Goal: Obtain resource: Download file/media

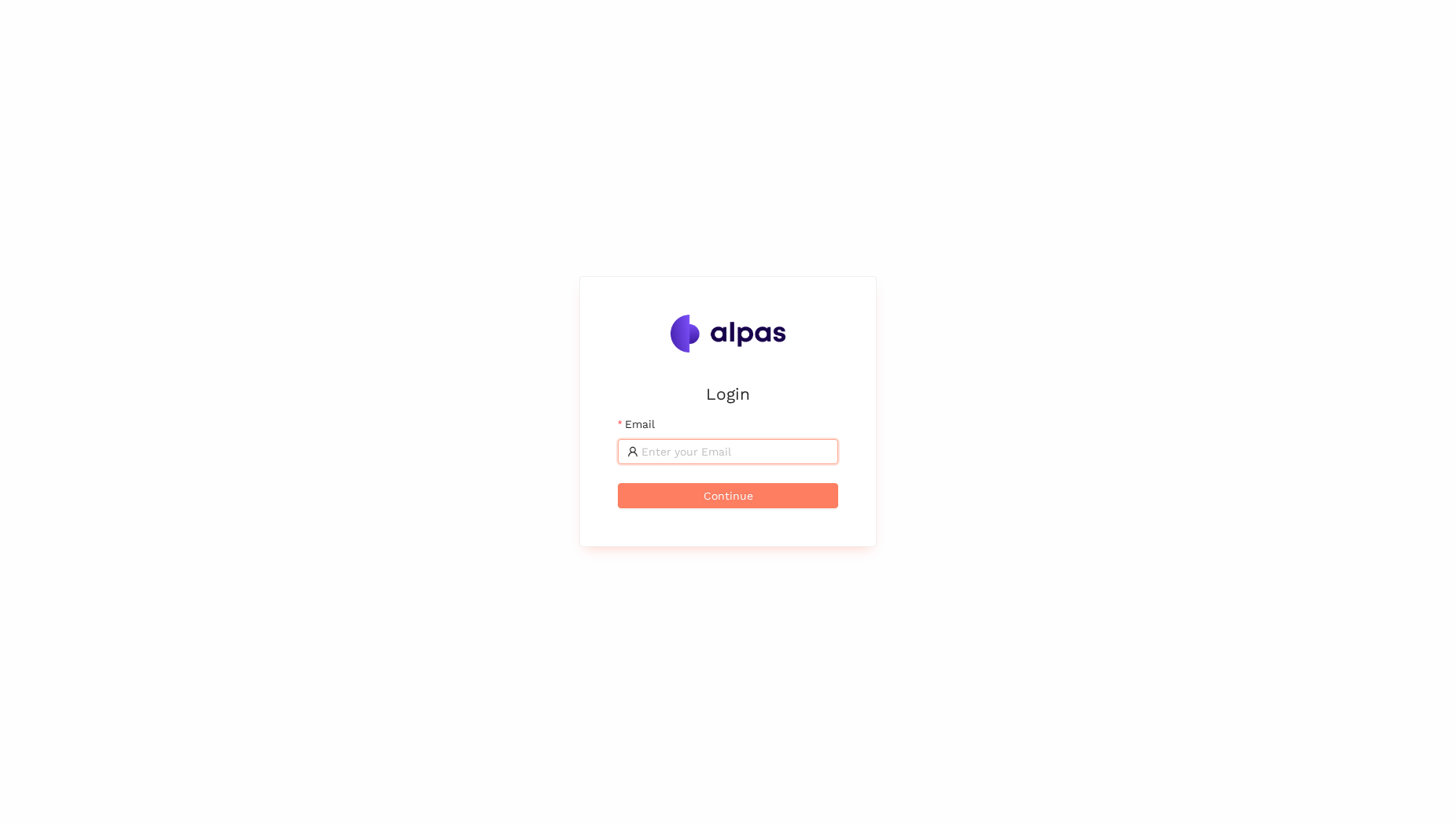
click at [710, 450] on input "Email" at bounding box center [735, 451] width 188 height 17
type input "andrea.reinero@avl.com"
click at [699, 494] on button "Continue" at bounding box center [728, 495] width 220 height 25
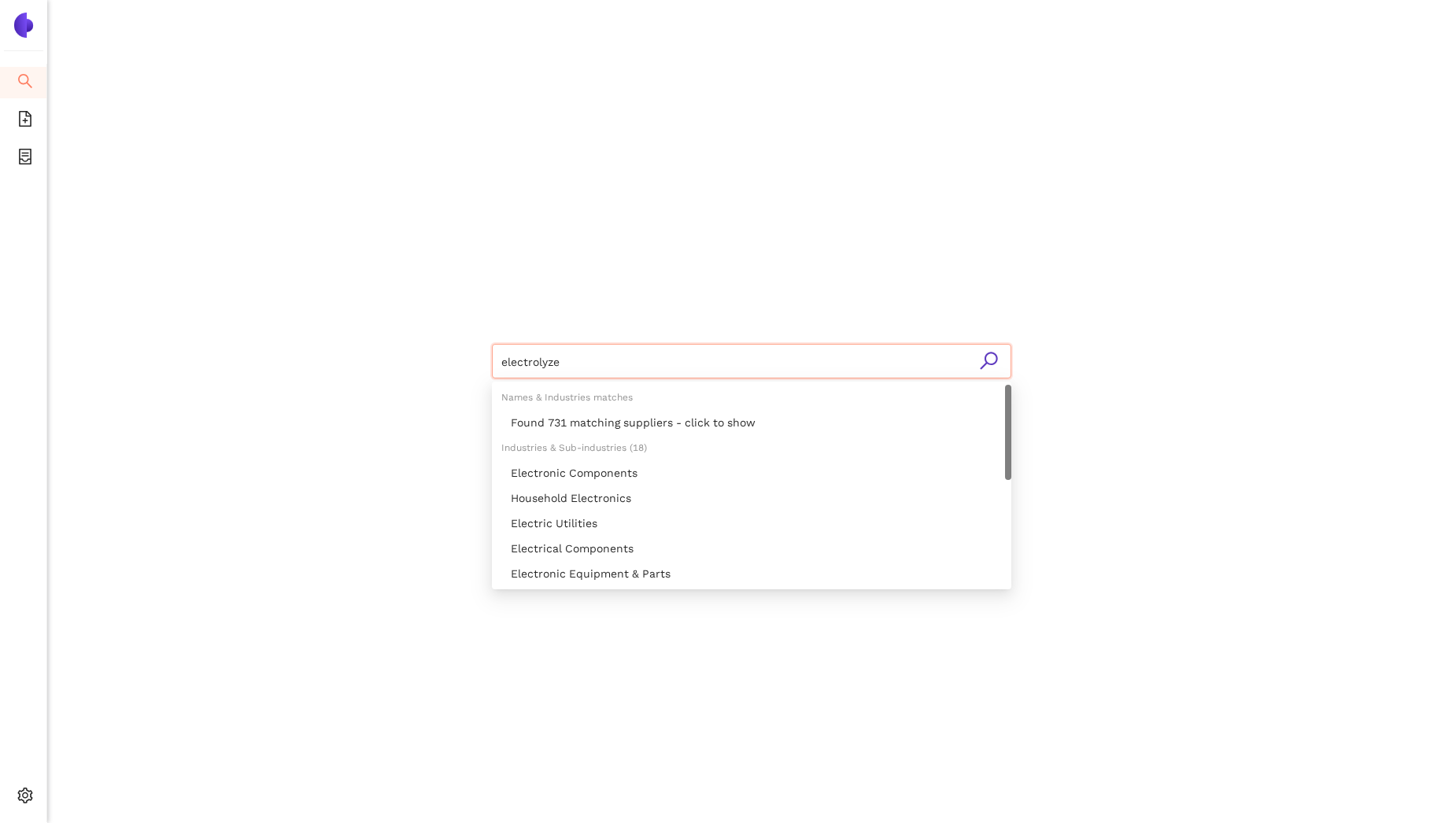
type input "electrolyzer"
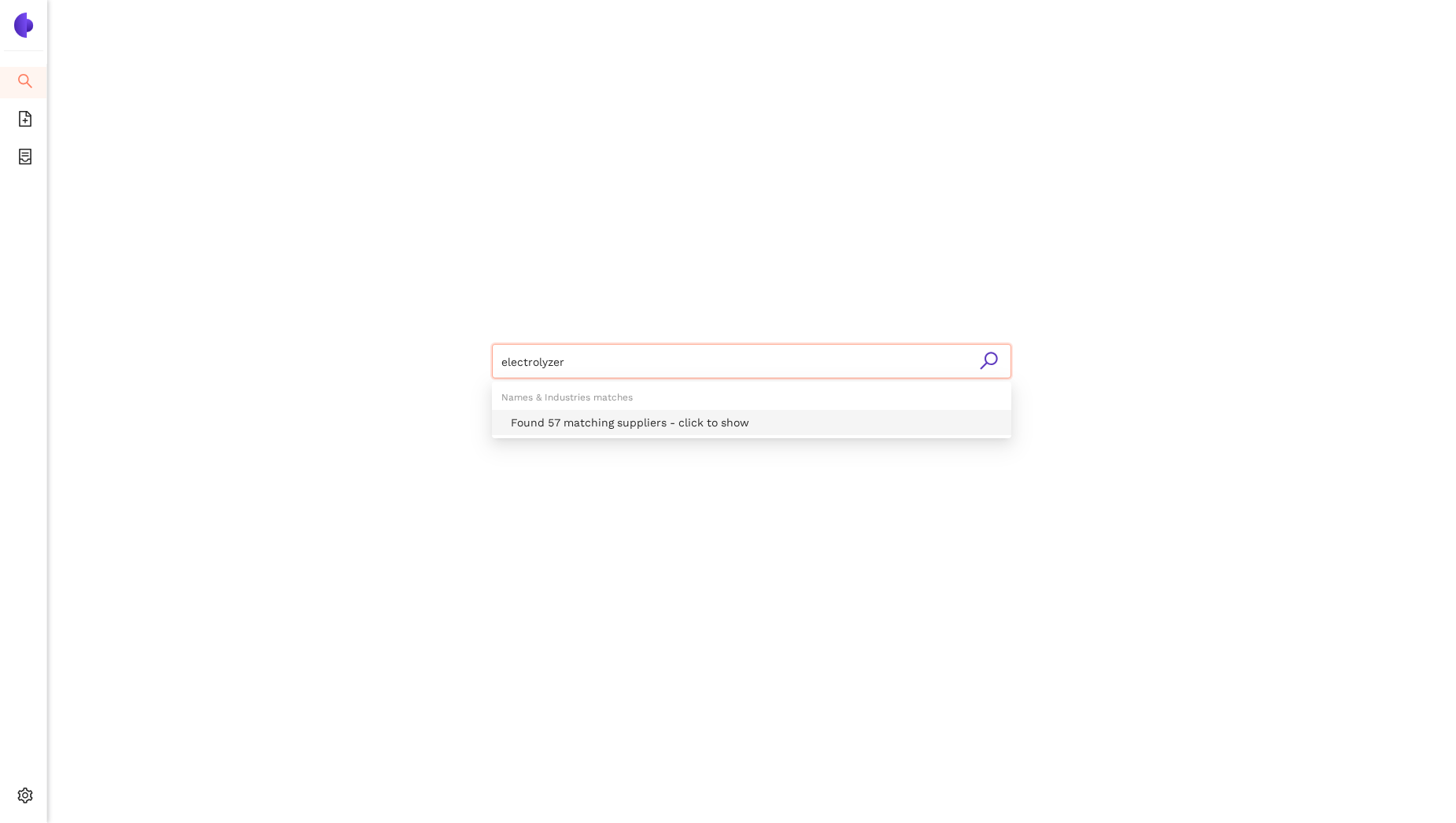
click at [575, 425] on div "Found 57 matching suppliers - click to show" at bounding box center [757, 422] width 491 height 17
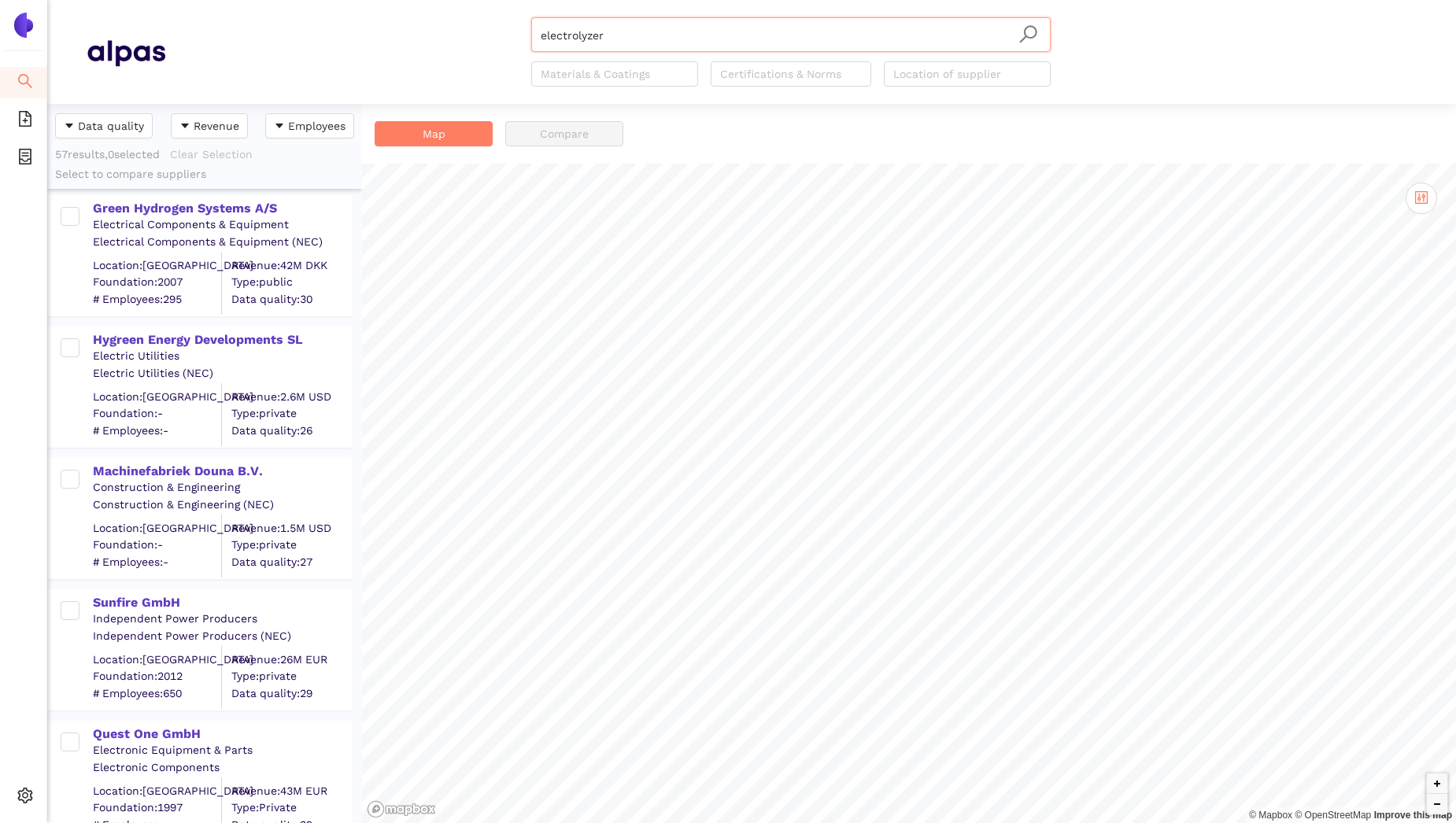
scroll to position [541, 0]
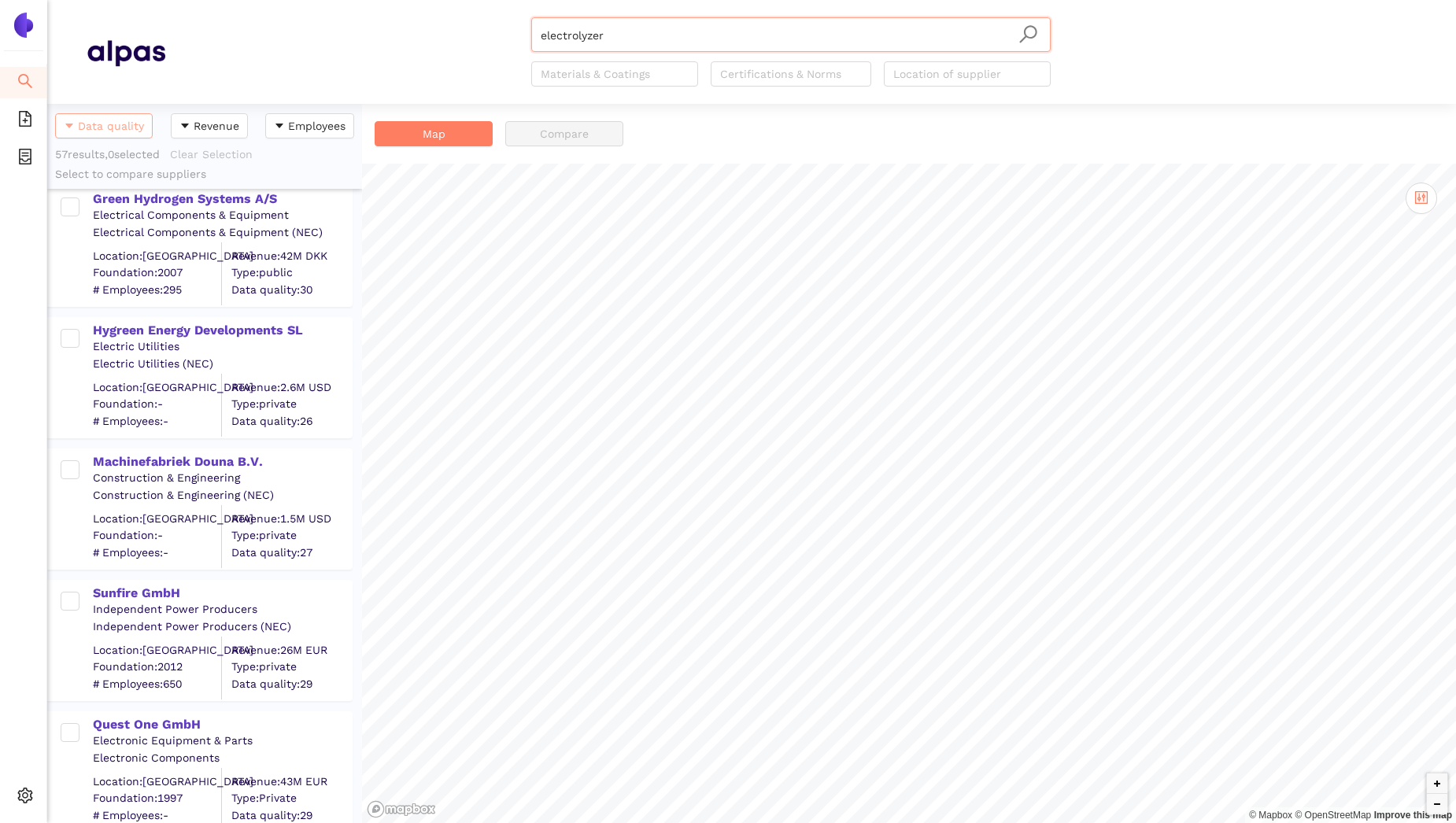
click at [96, 132] on span "Data quality" at bounding box center [111, 125] width 66 height 17
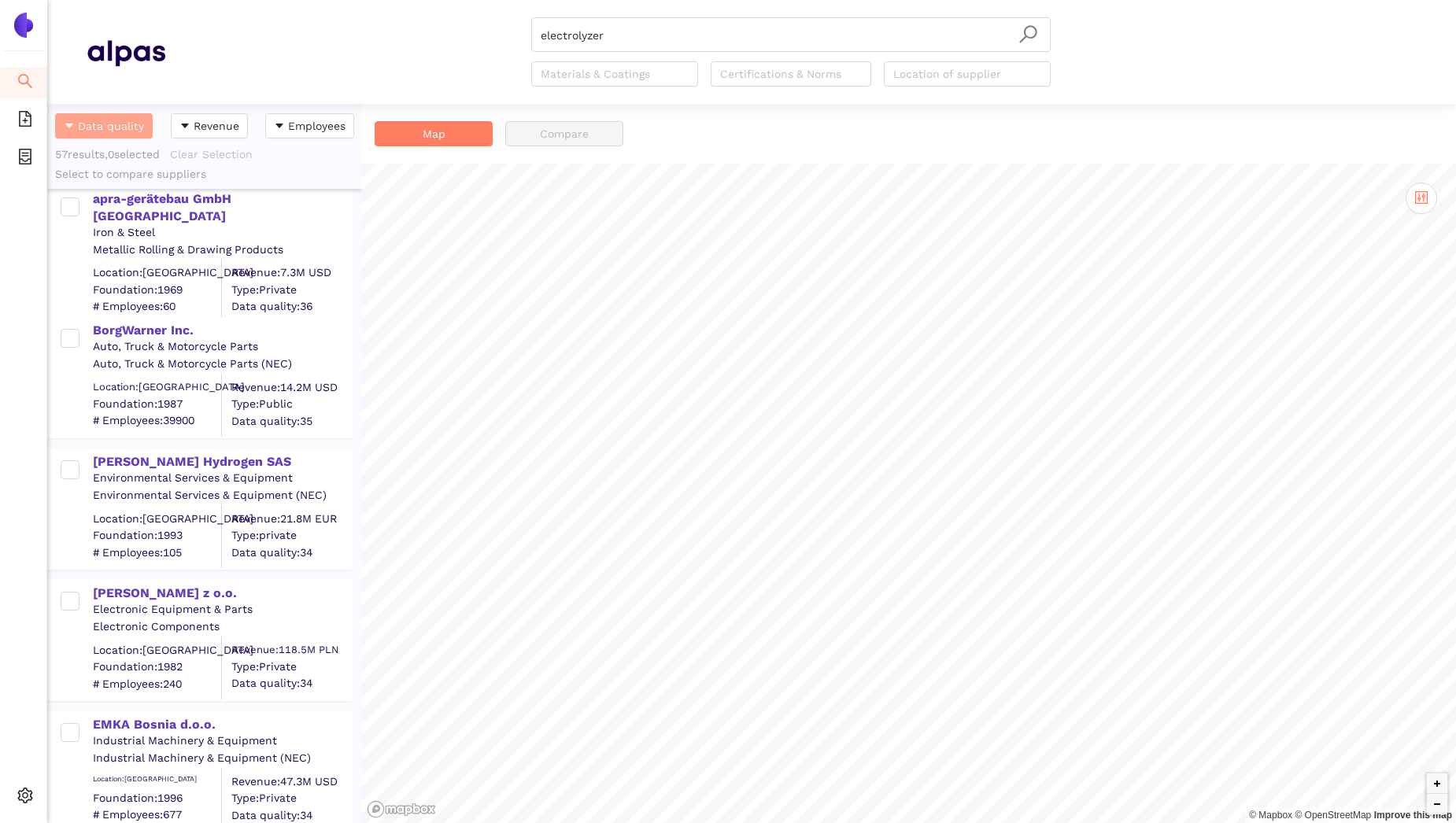
click at [96, 132] on span "Data quality" at bounding box center [111, 125] width 66 height 17
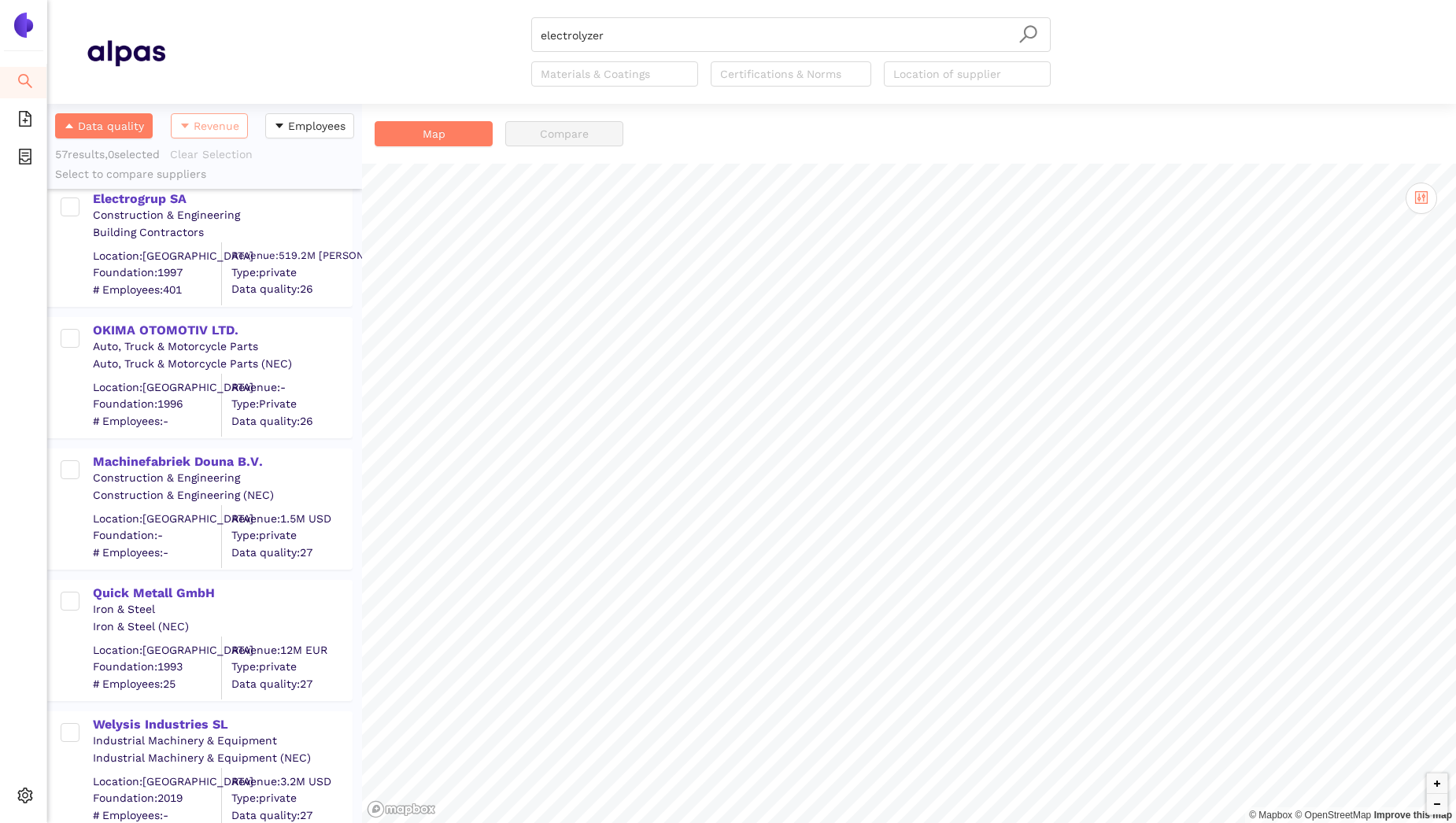
click at [183, 123] on icon "caret-down" at bounding box center [185, 126] width 11 height 11
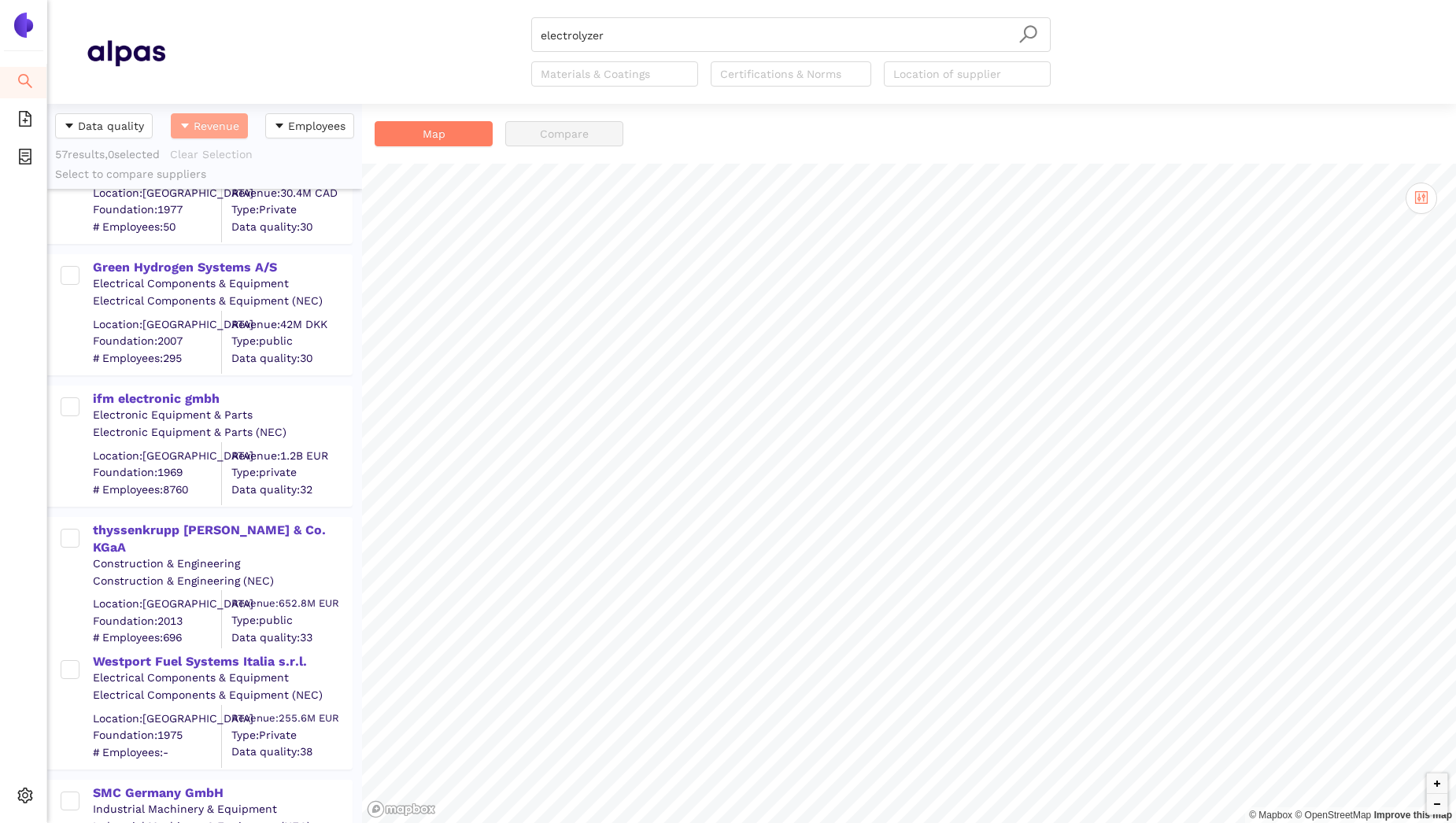
scroll to position [0, 0]
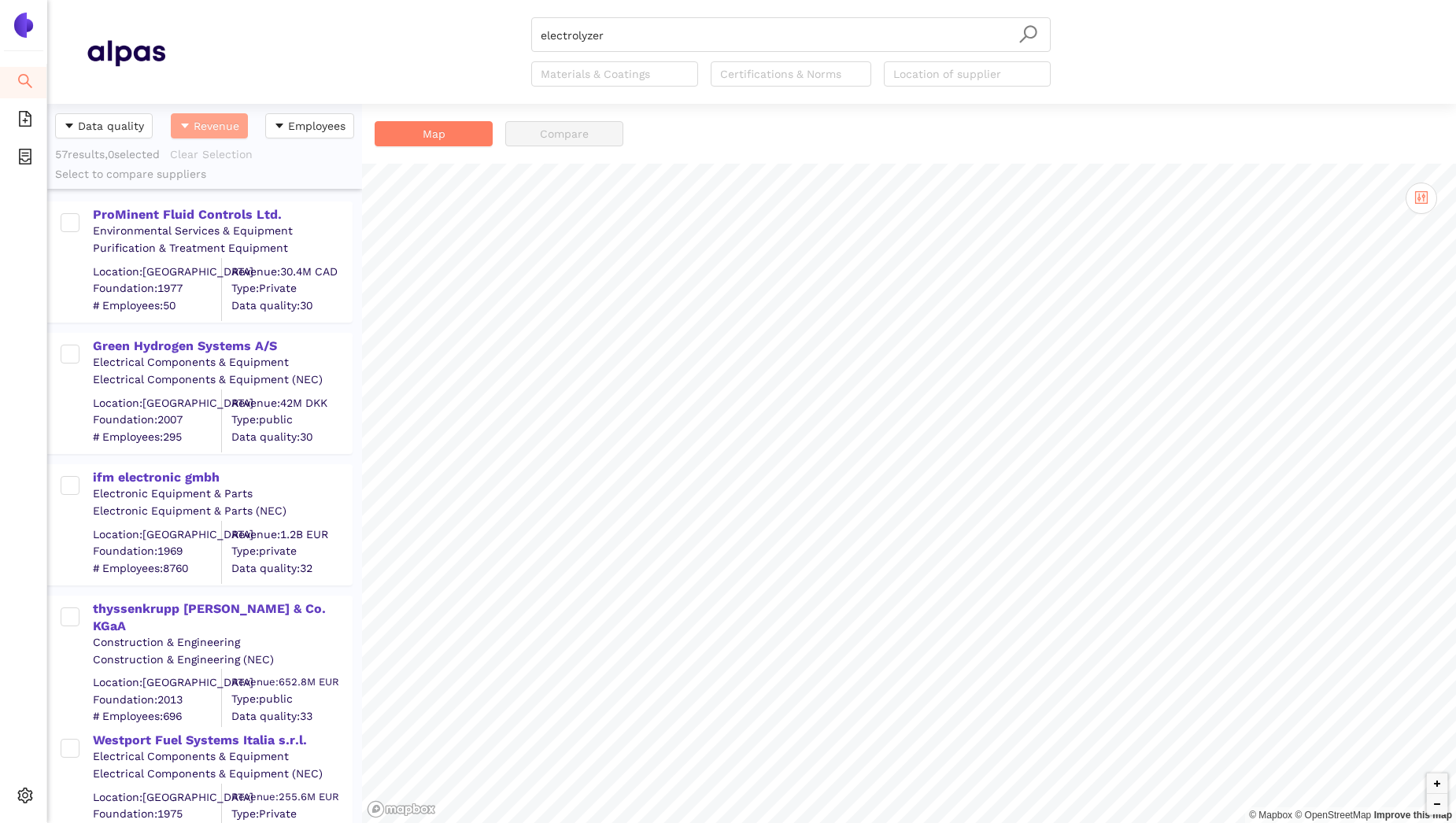
click at [218, 130] on span "Revenue" at bounding box center [217, 125] width 46 height 17
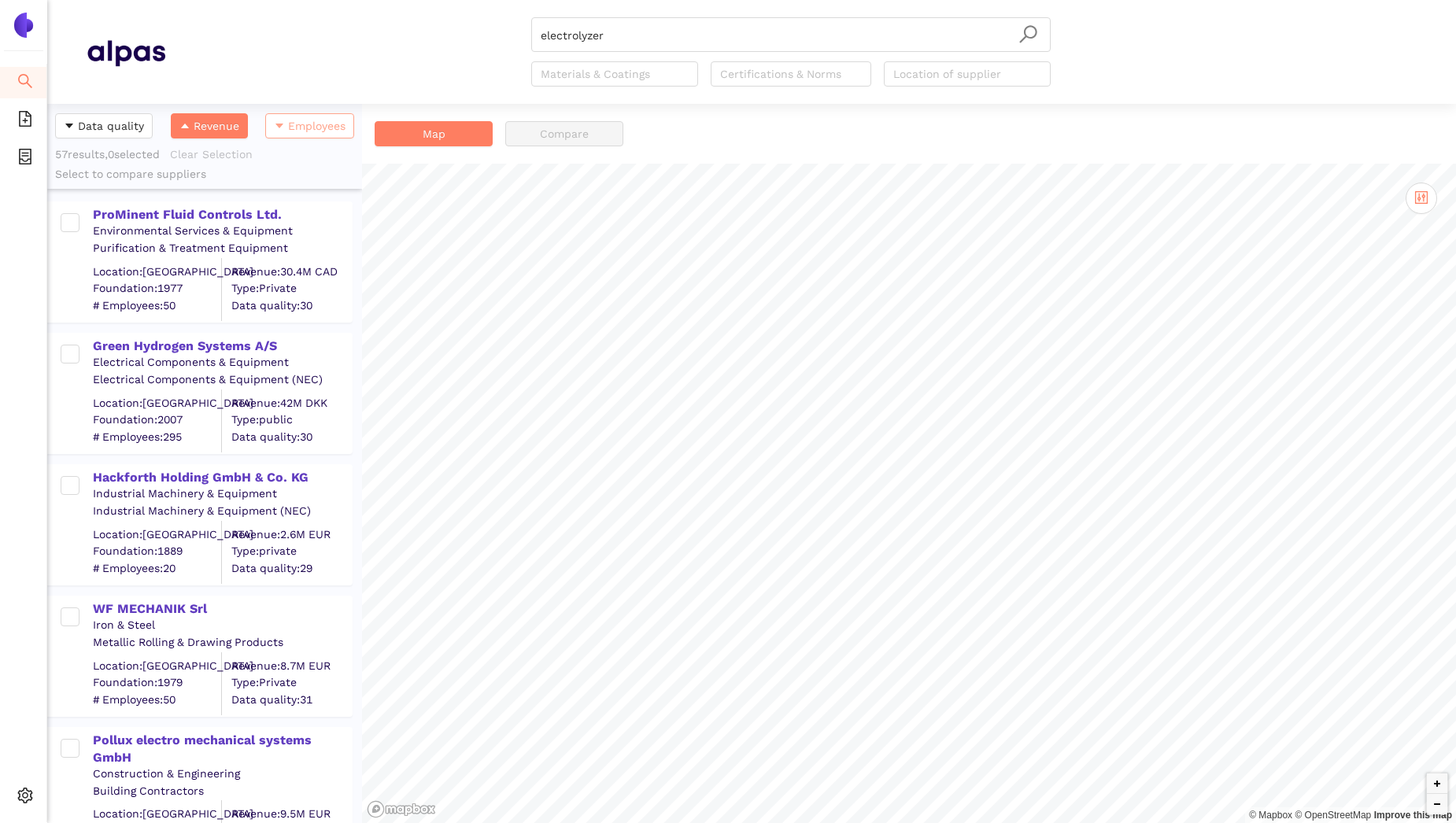
click at [298, 125] on span "Employees" at bounding box center [316, 125] width 57 height 17
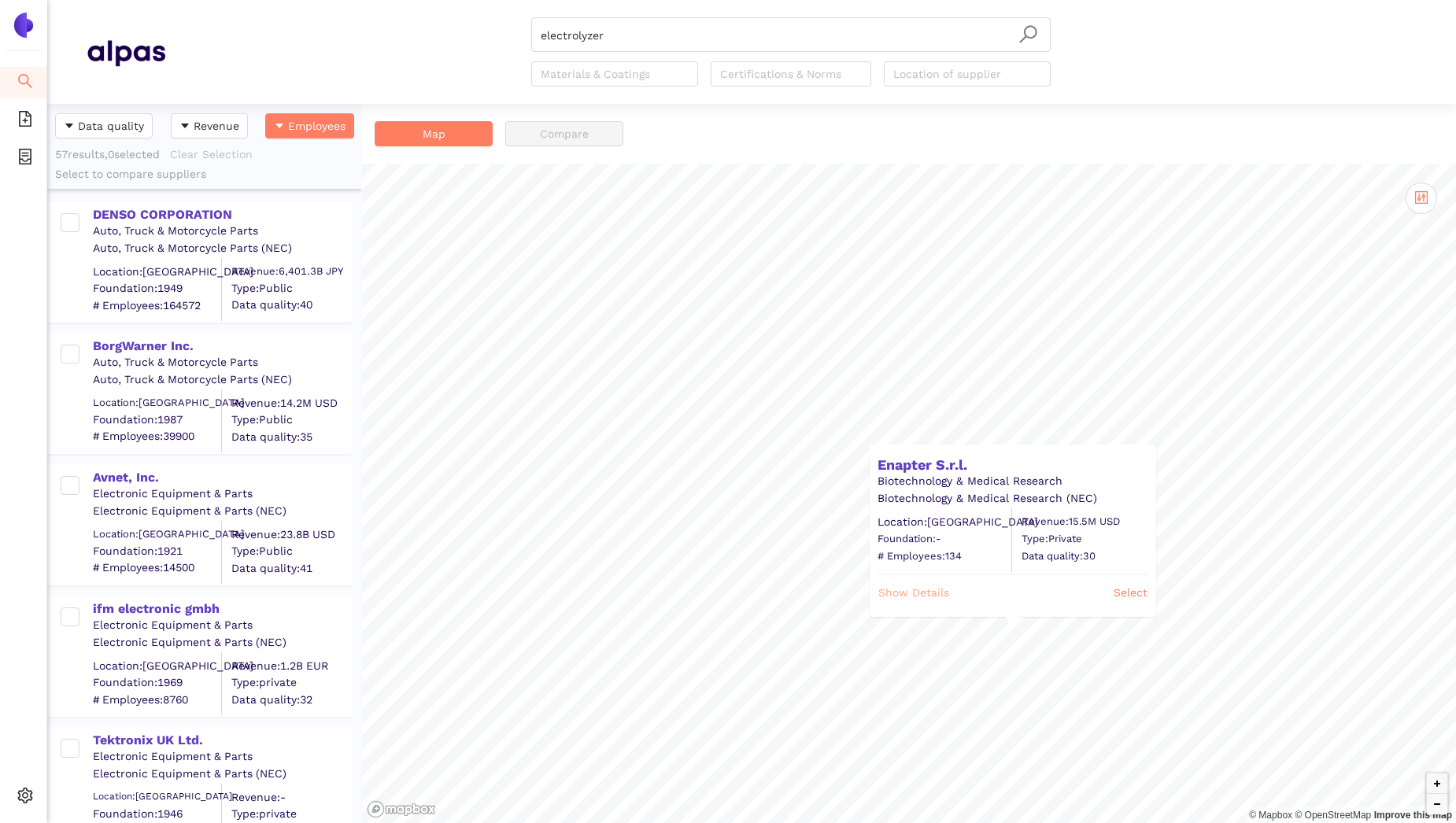
click at [948, 594] on span "Show Details" at bounding box center [914, 592] width 71 height 17
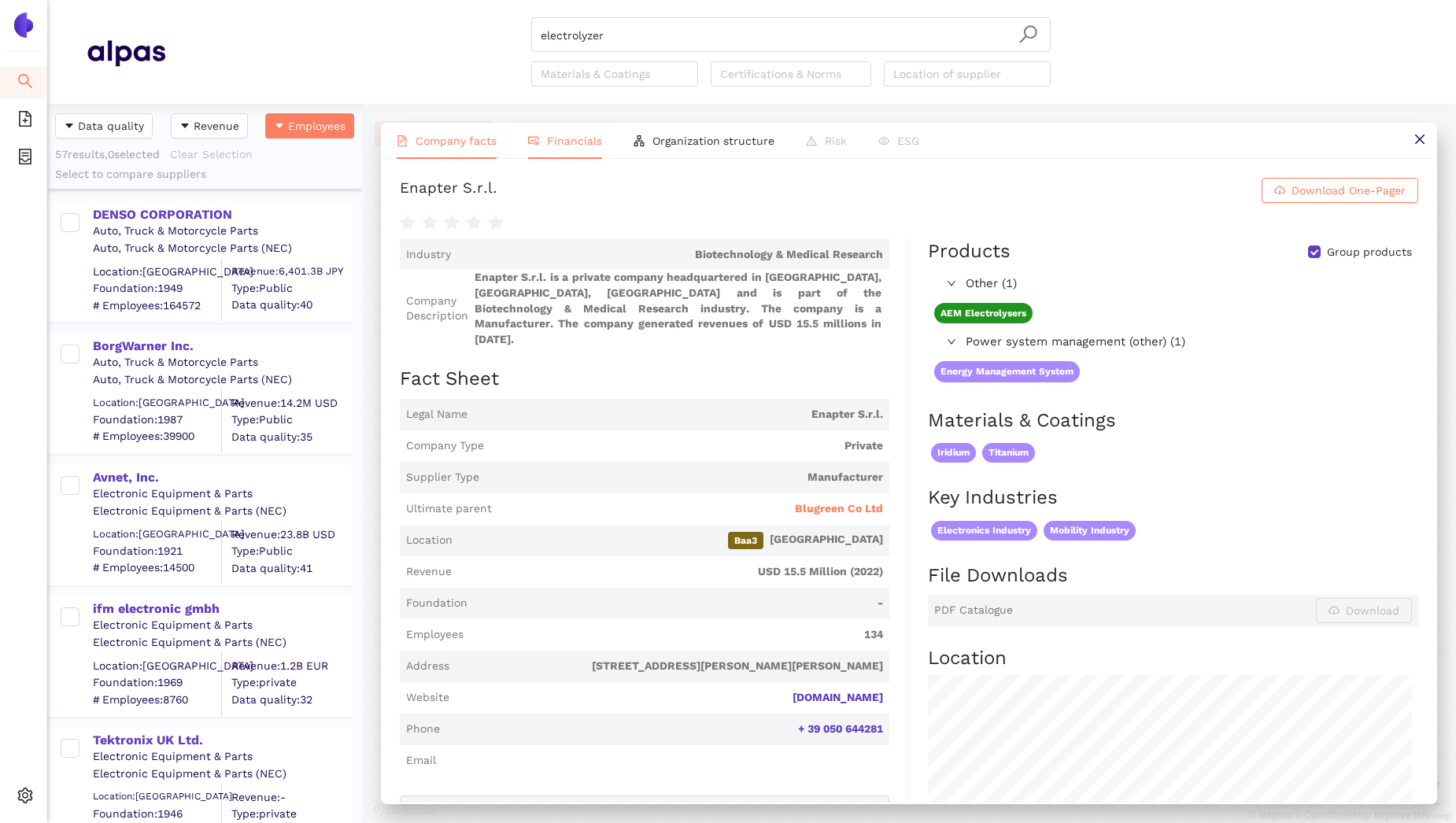
click at [581, 137] on span "Financials" at bounding box center [575, 140] width 55 height 12
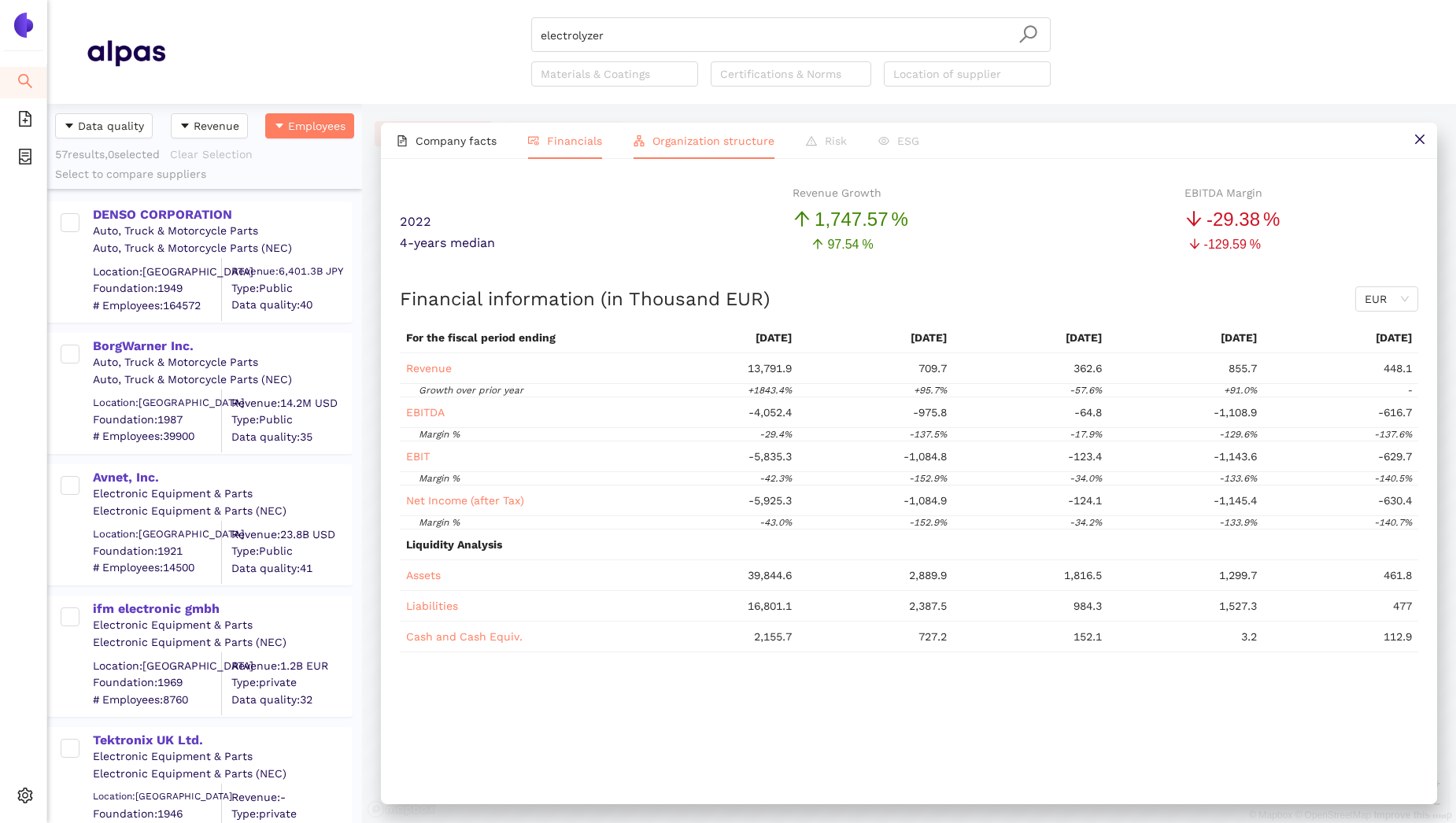
click at [661, 140] on span "Organization structure" at bounding box center [713, 140] width 122 height 12
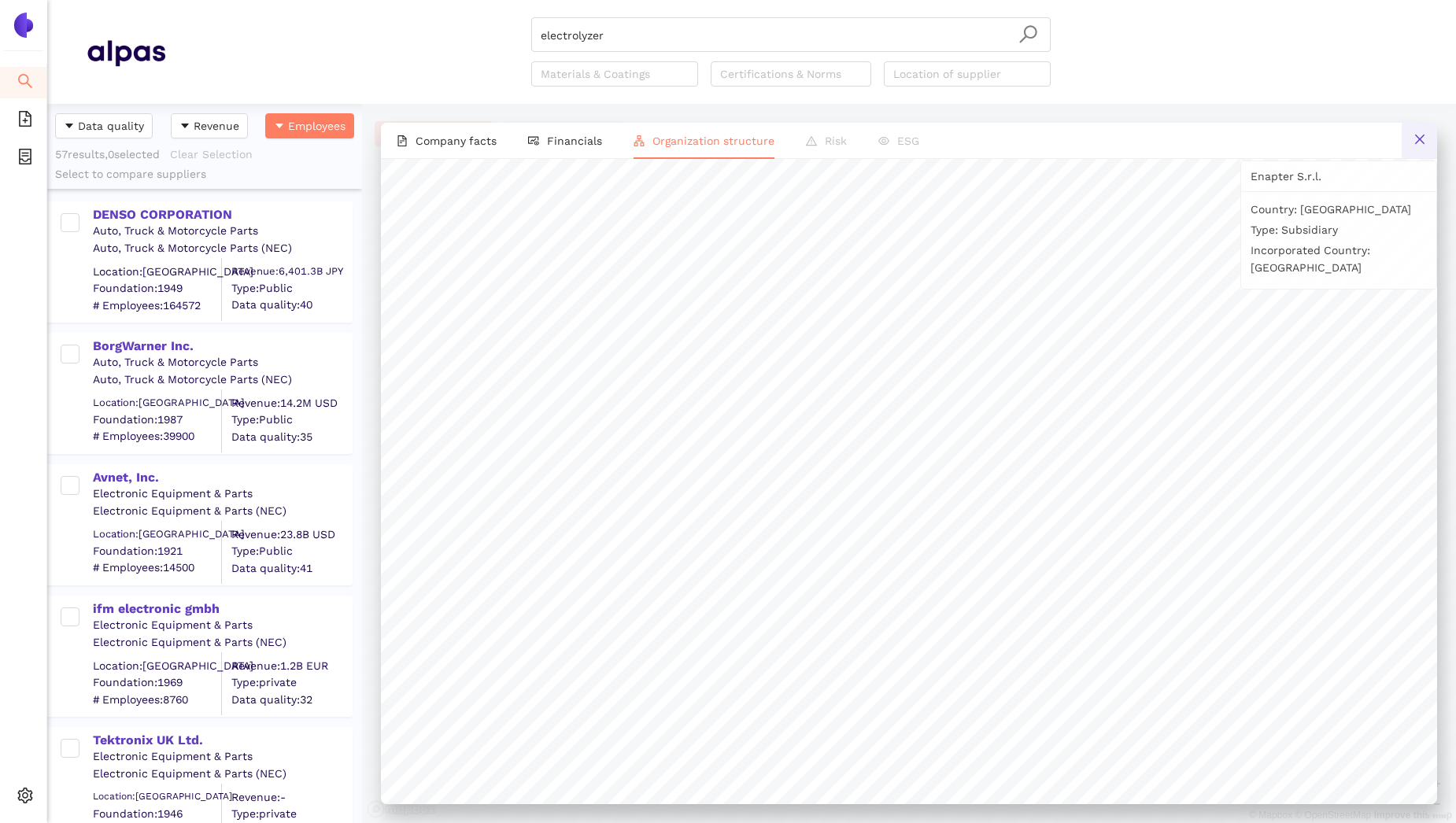
click at [1418, 139] on icon "close" at bounding box center [1419, 139] width 12 height 12
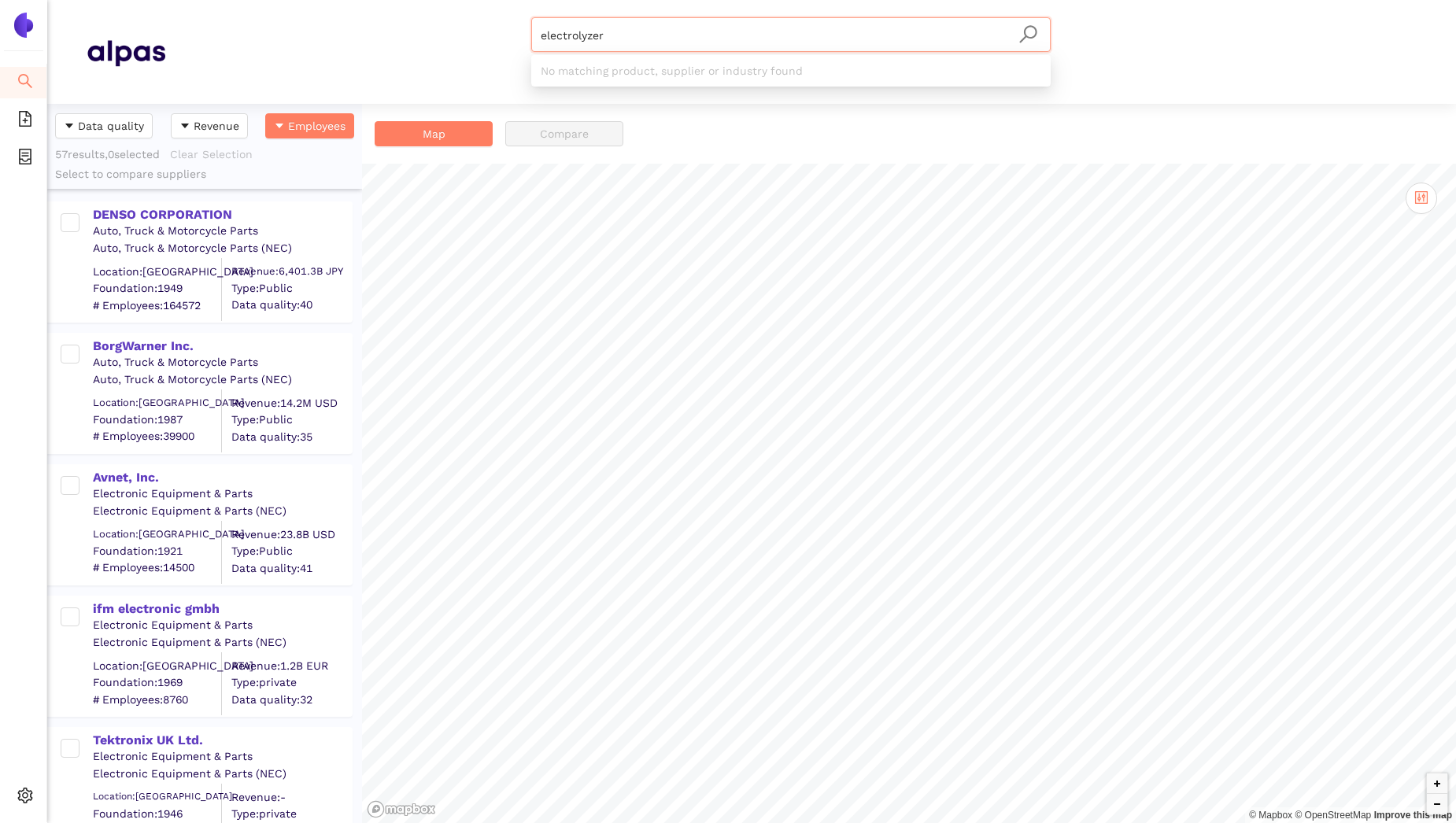
drag, startPoint x: 609, startPoint y: 33, endPoint x: 491, endPoint y: 33, distance: 118.0
click at [491, 33] on div "electrolyzer Materials & Coatings Certifications & Norms Location of supplier" at bounding box center [791, 51] width 1251 height 69
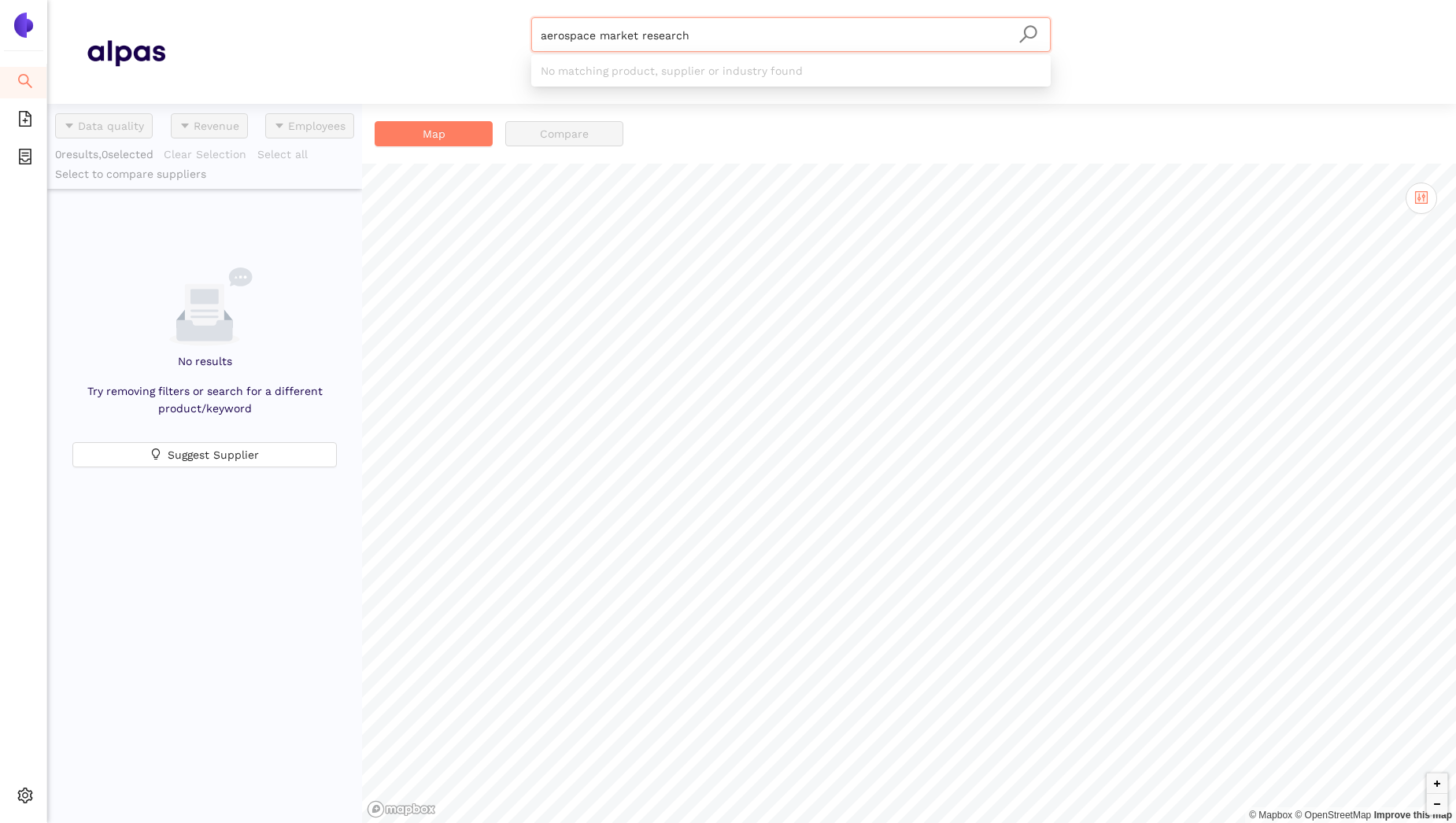
drag, startPoint x: 602, startPoint y: 39, endPoint x: 503, endPoint y: 30, distance: 99.4
click at [503, 30] on div "aerospace market research Materials & Coatings Certifications & Norms Location …" at bounding box center [791, 51] width 1251 height 69
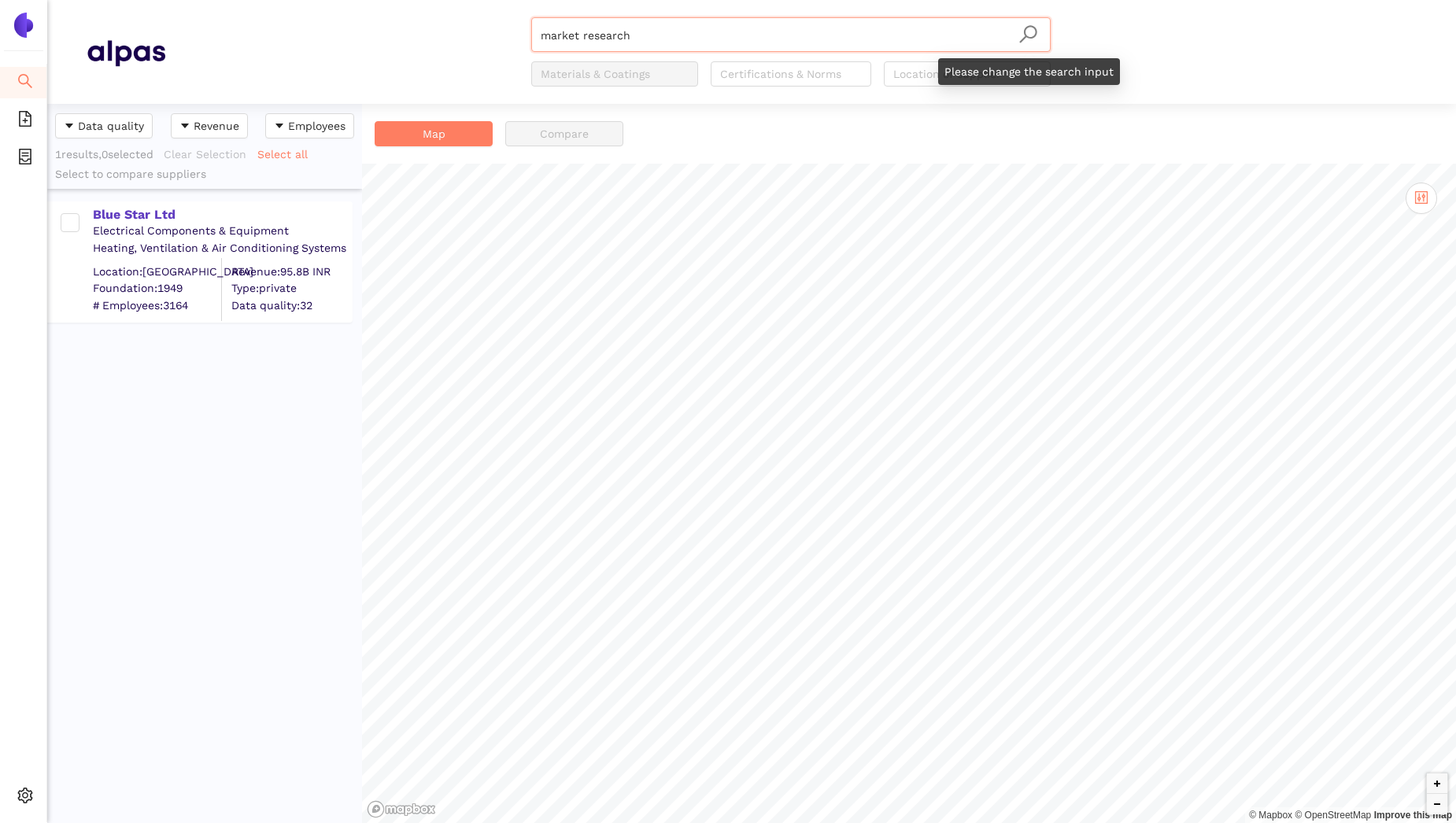
click at [1026, 38] on icon "search" at bounding box center [1028, 34] width 20 height 20
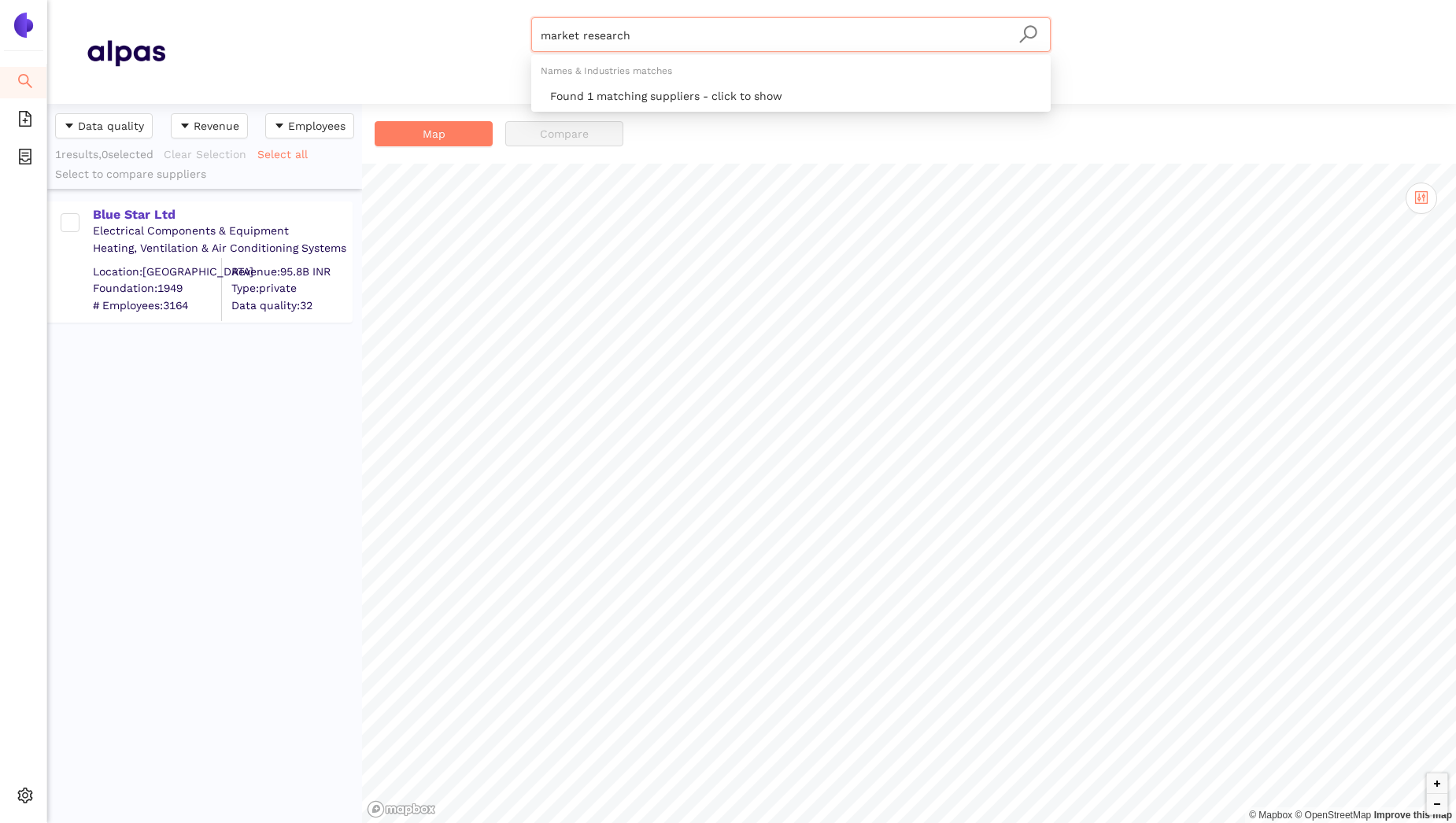
drag, startPoint x: 645, startPoint y: 39, endPoint x: 496, endPoint y: 33, distance: 149.1
click at [496, 33] on div "market research Materials & Coatings Certifications & Norms Location of supplier" at bounding box center [791, 51] width 1251 height 69
click at [475, 46] on div "market research Materials & Coatings Certifications & Norms Location of supplier" at bounding box center [791, 51] width 1251 height 69
click at [593, 33] on input "market research" at bounding box center [791, 35] width 501 height 34
click at [668, 29] on input "market research" at bounding box center [791, 35] width 501 height 34
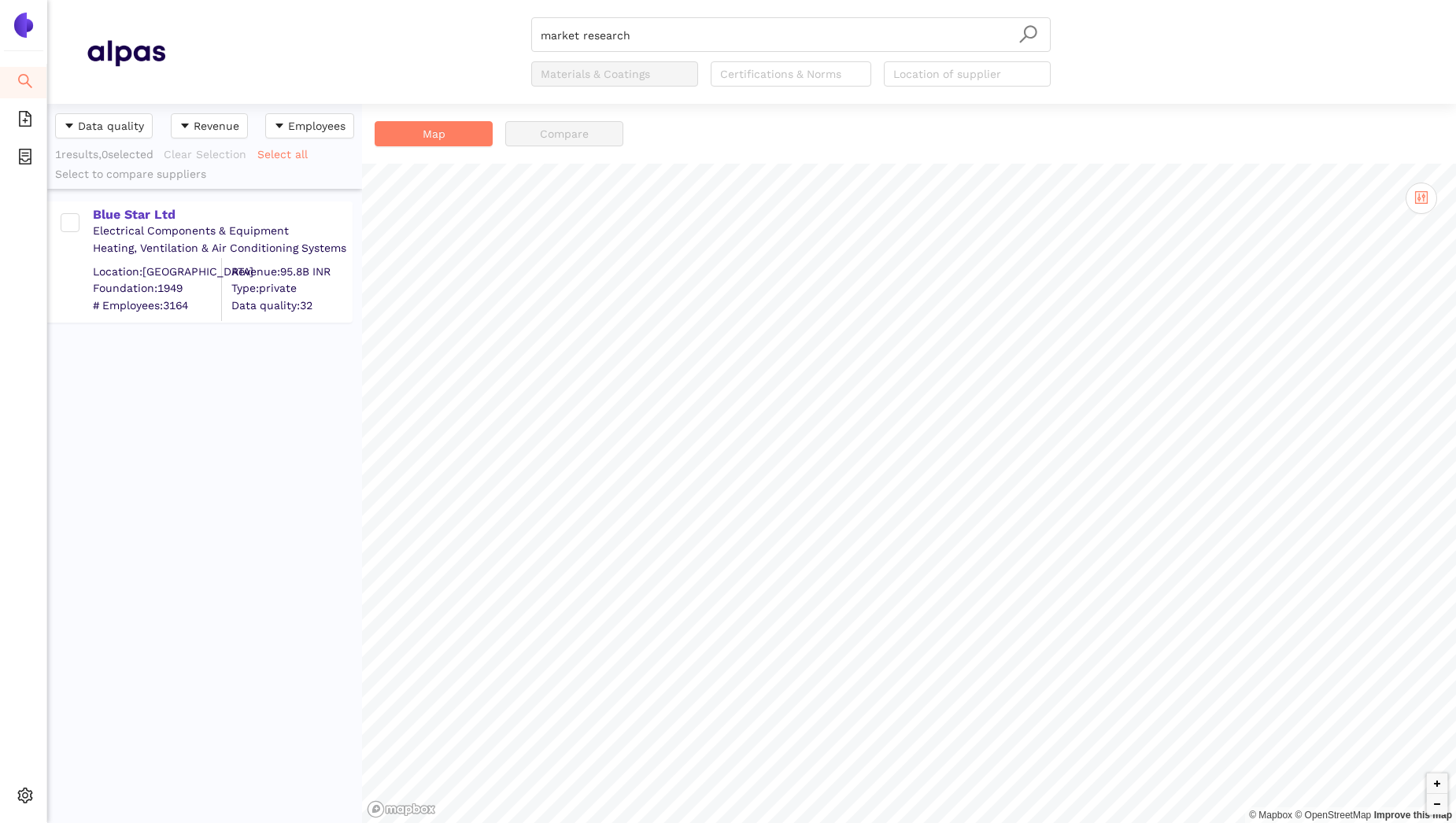
click at [384, 32] on div "market research Materials & Coatings Certifications & Norms Location of supplier" at bounding box center [791, 51] width 1251 height 69
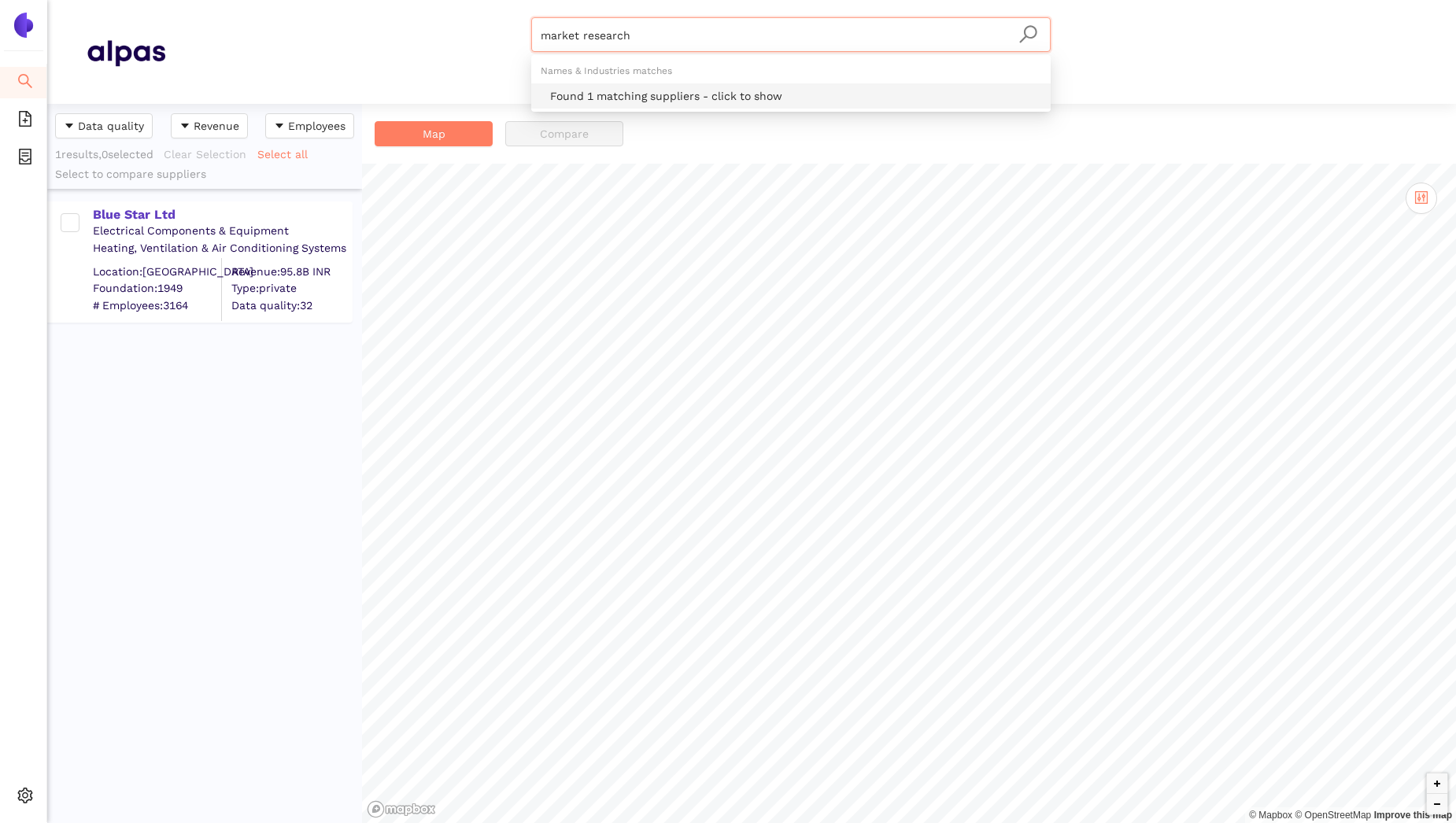
drag, startPoint x: 673, startPoint y: 26, endPoint x: 540, endPoint y: 11, distance: 133.8
click at [540, 11] on header "market research Materials & Coatings Certifications & Norms Location of supplier" at bounding box center [752, 51] width 1409 height 103
type input "e"
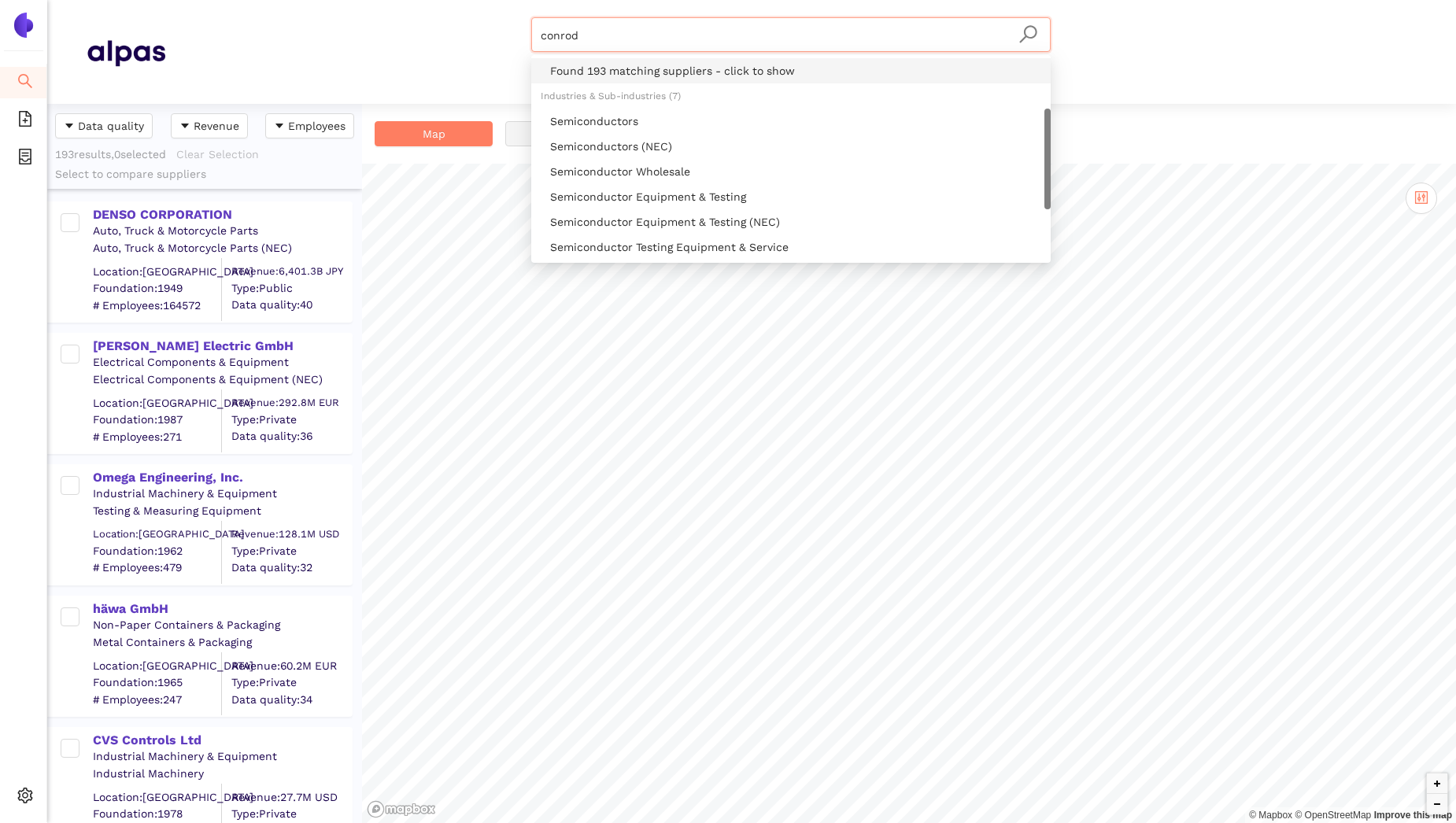
scroll to position [51, 0]
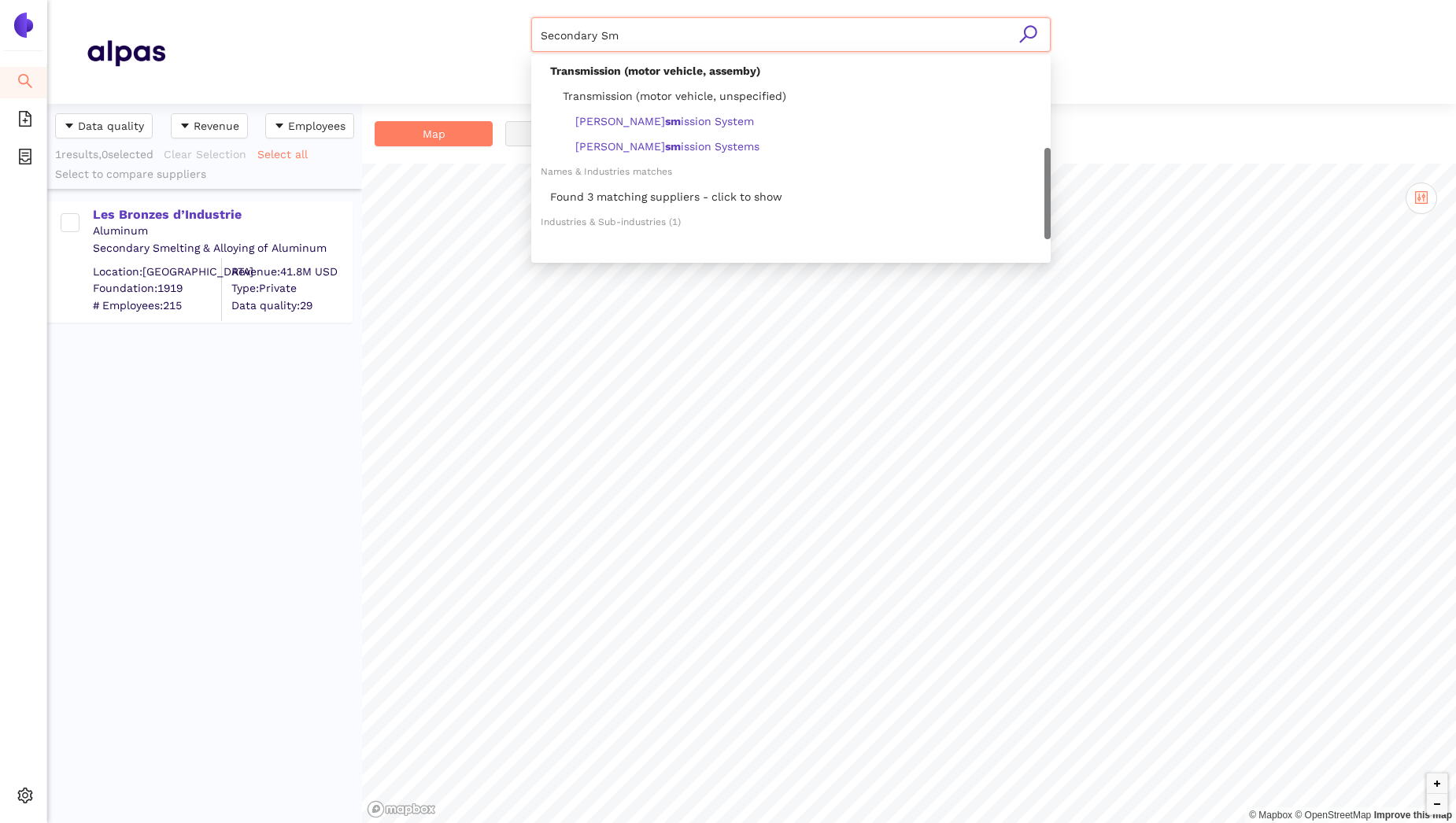
scroll to position [245, 0]
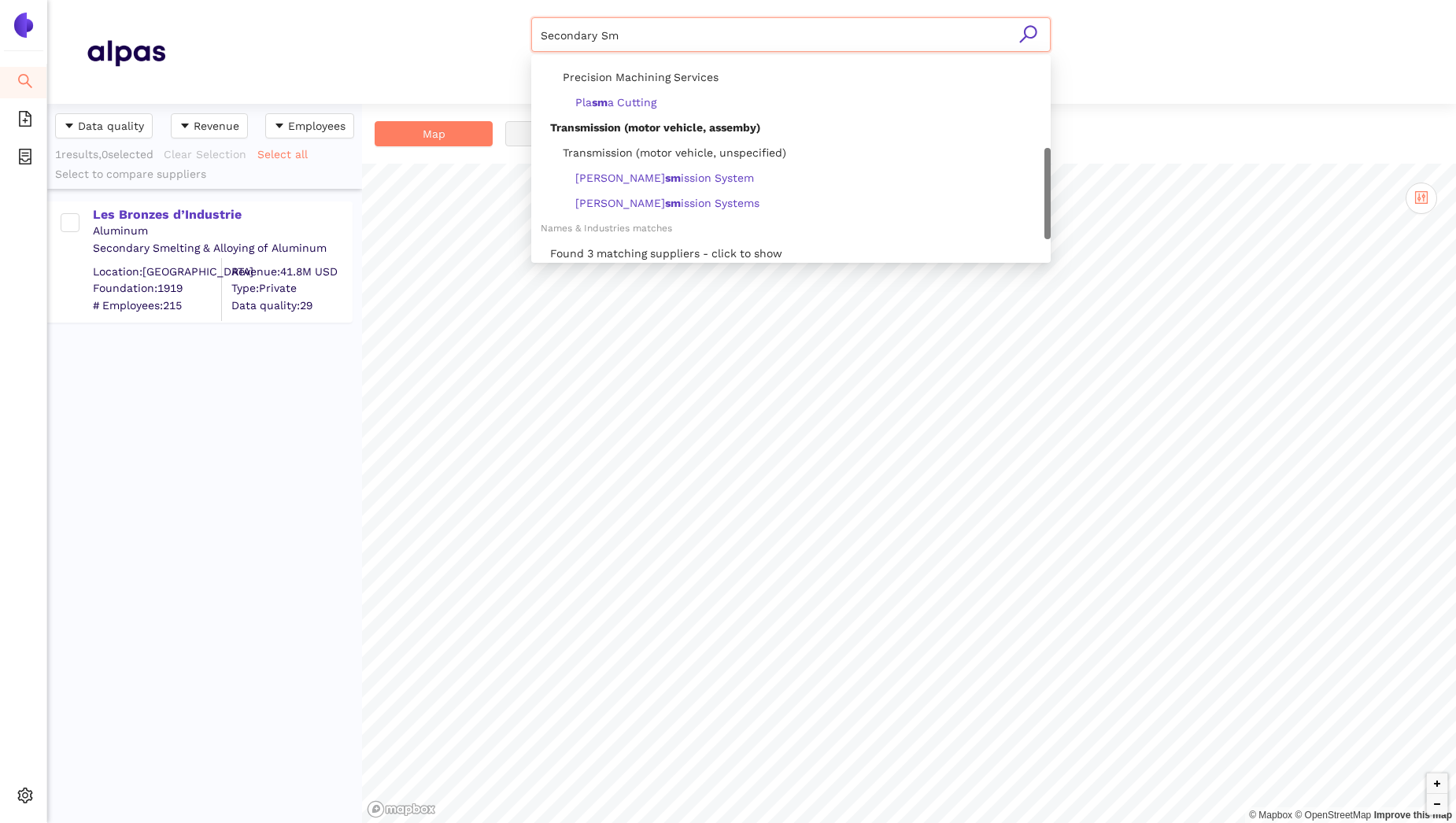
drag, startPoint x: 714, startPoint y: 33, endPoint x: 487, endPoint y: 34, distance: 227.0
click at [487, 34] on div "Secondary Sm Materials & Coatings Certifications & Norms Location of supplier" at bounding box center [791, 51] width 1251 height 69
type input "Secondary Sm"
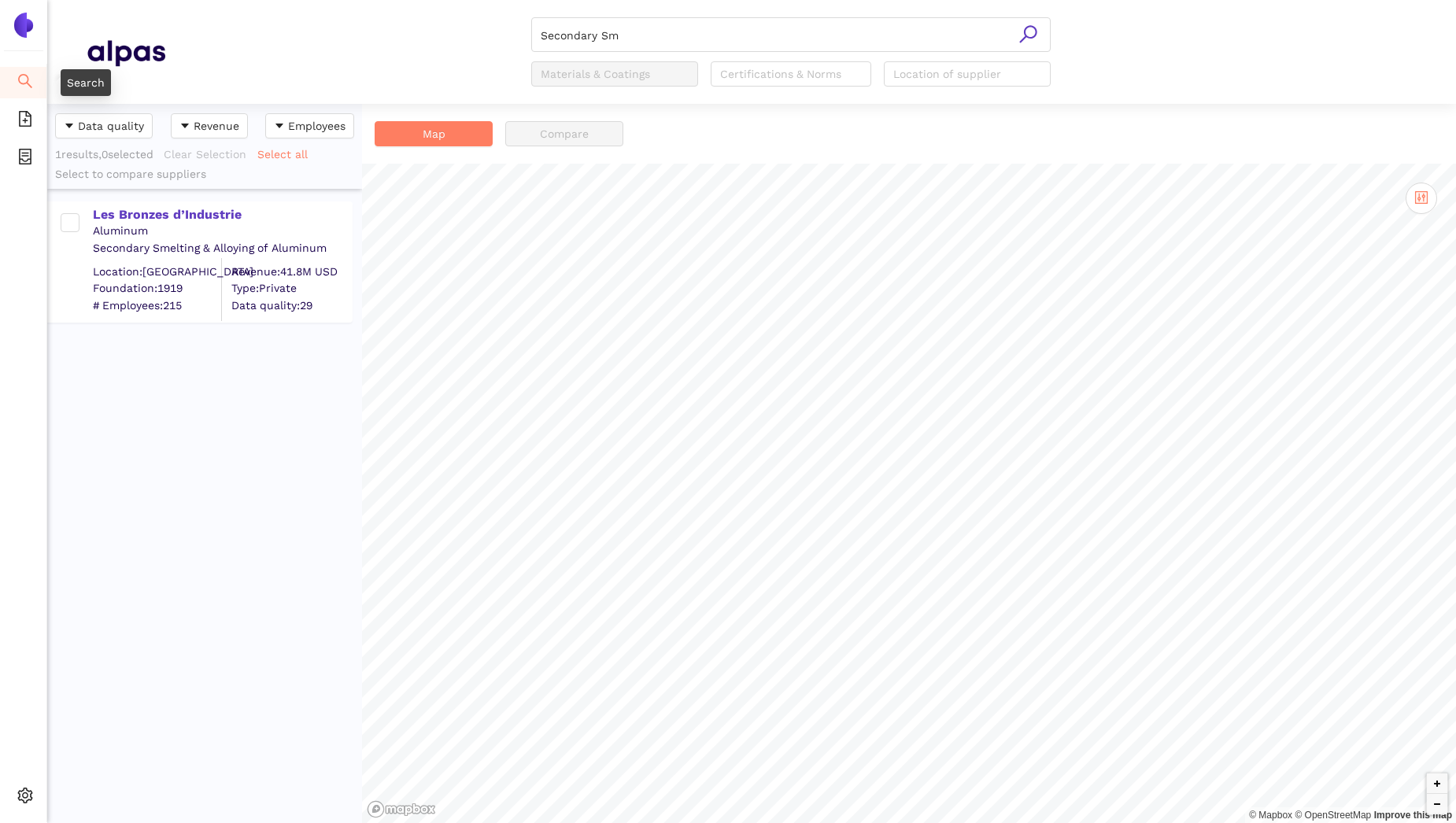
click at [29, 77] on icon "search" at bounding box center [24, 81] width 15 height 15
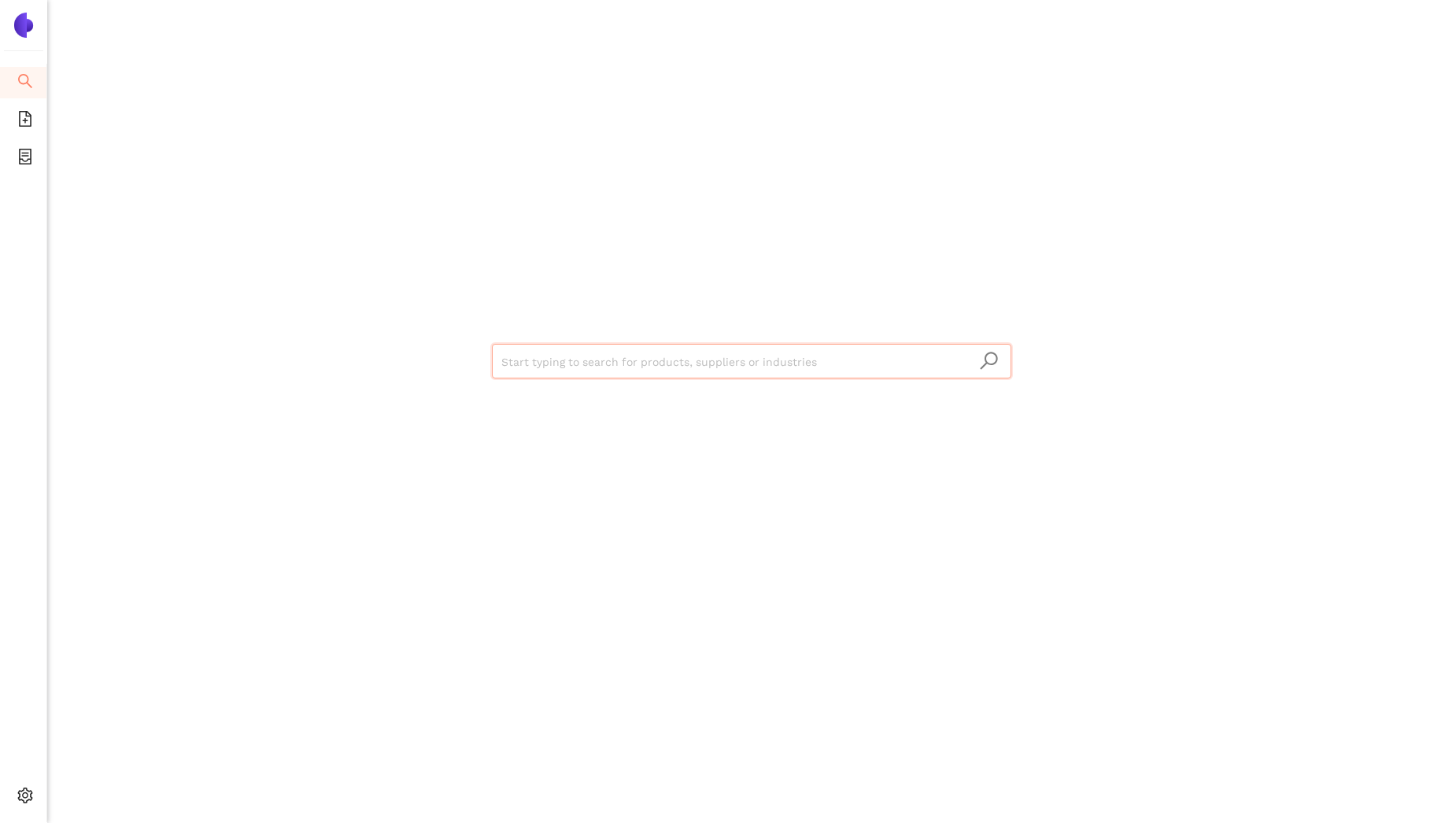
click at [541, 355] on input "search" at bounding box center [752, 362] width 501 height 34
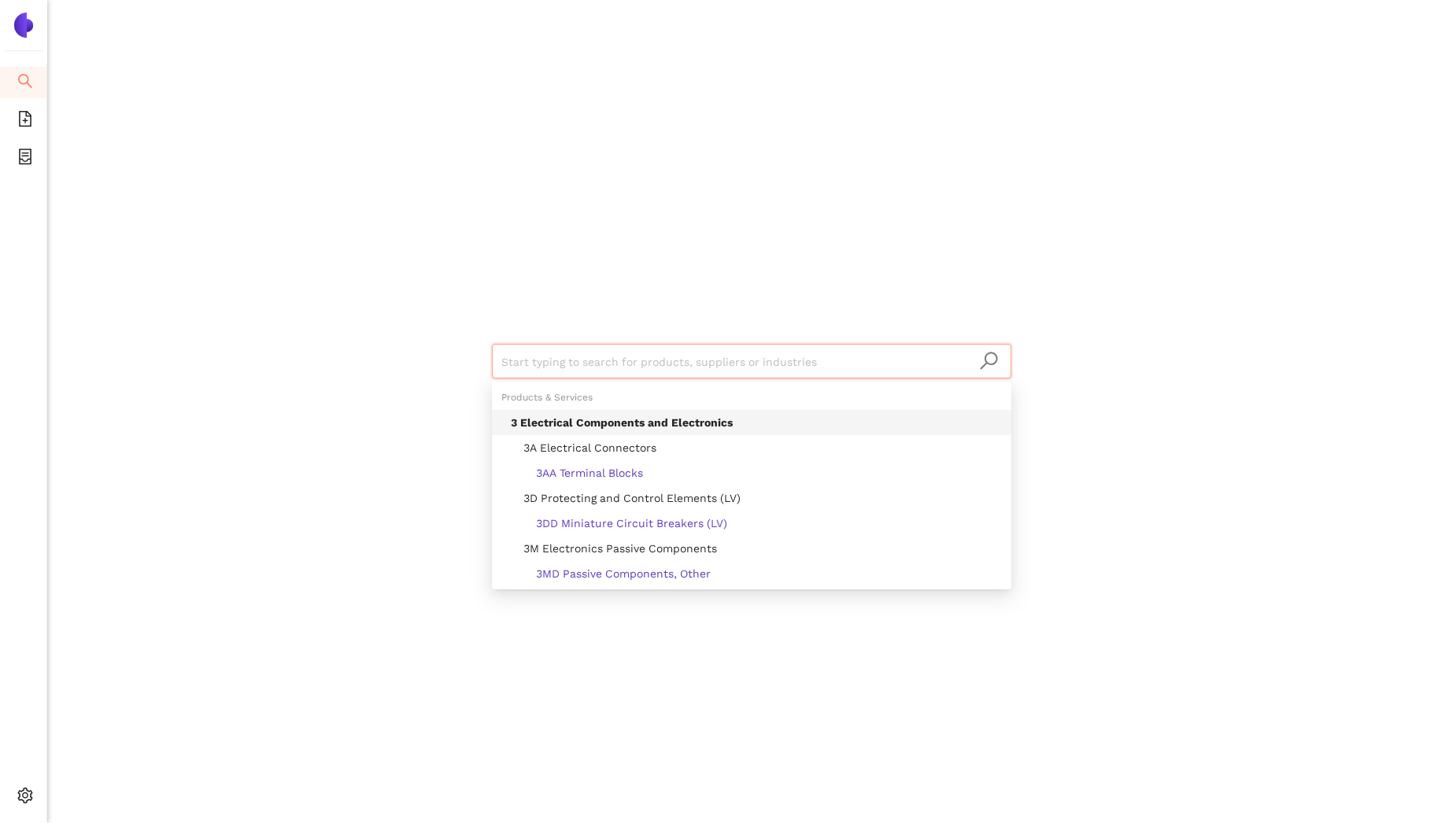
scroll to position [43920, 0]
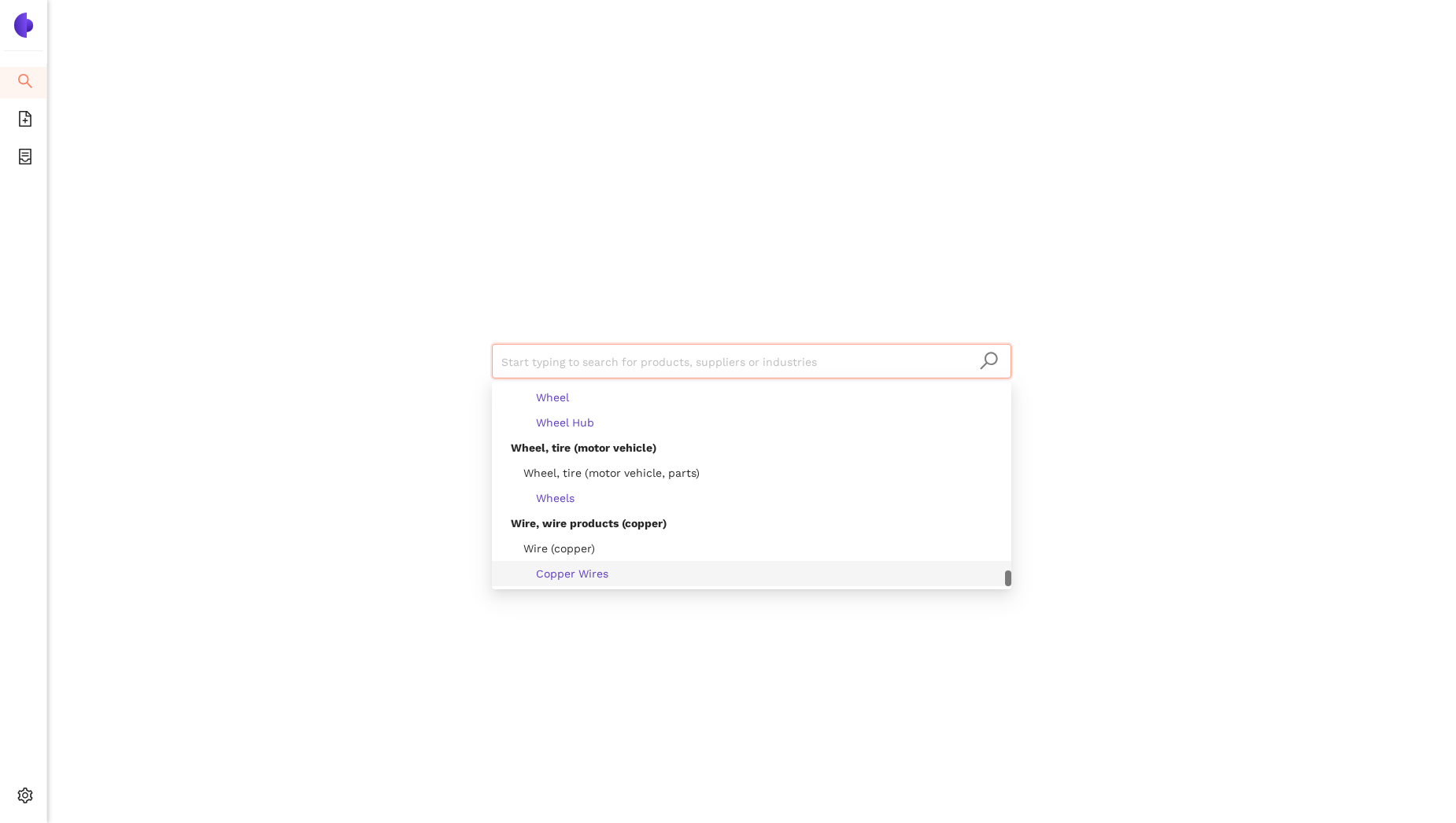
click at [538, 359] on input "search" at bounding box center [752, 362] width 501 height 34
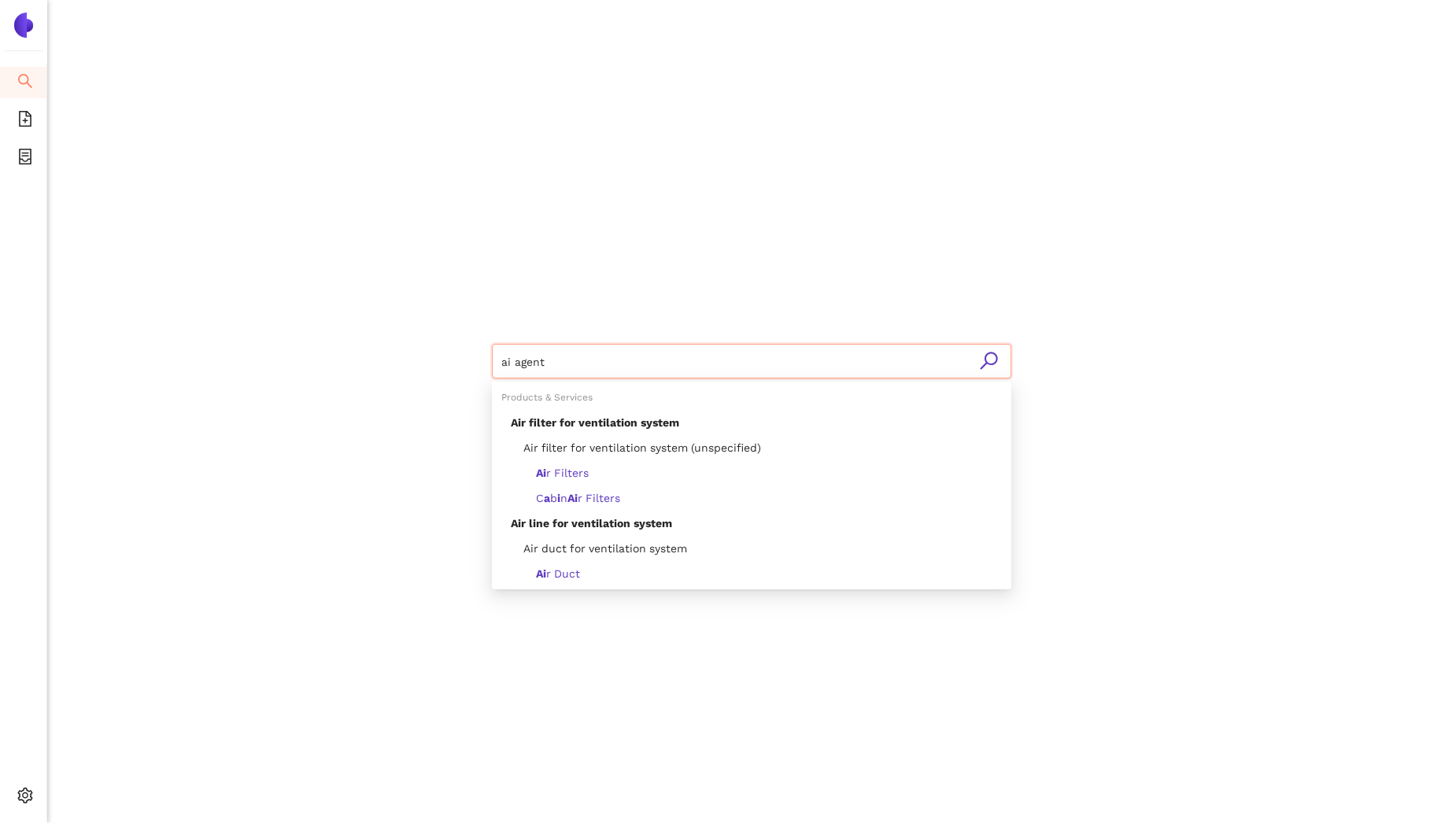
type input "ai agent"
click at [995, 366] on icon "search" at bounding box center [989, 361] width 20 height 20
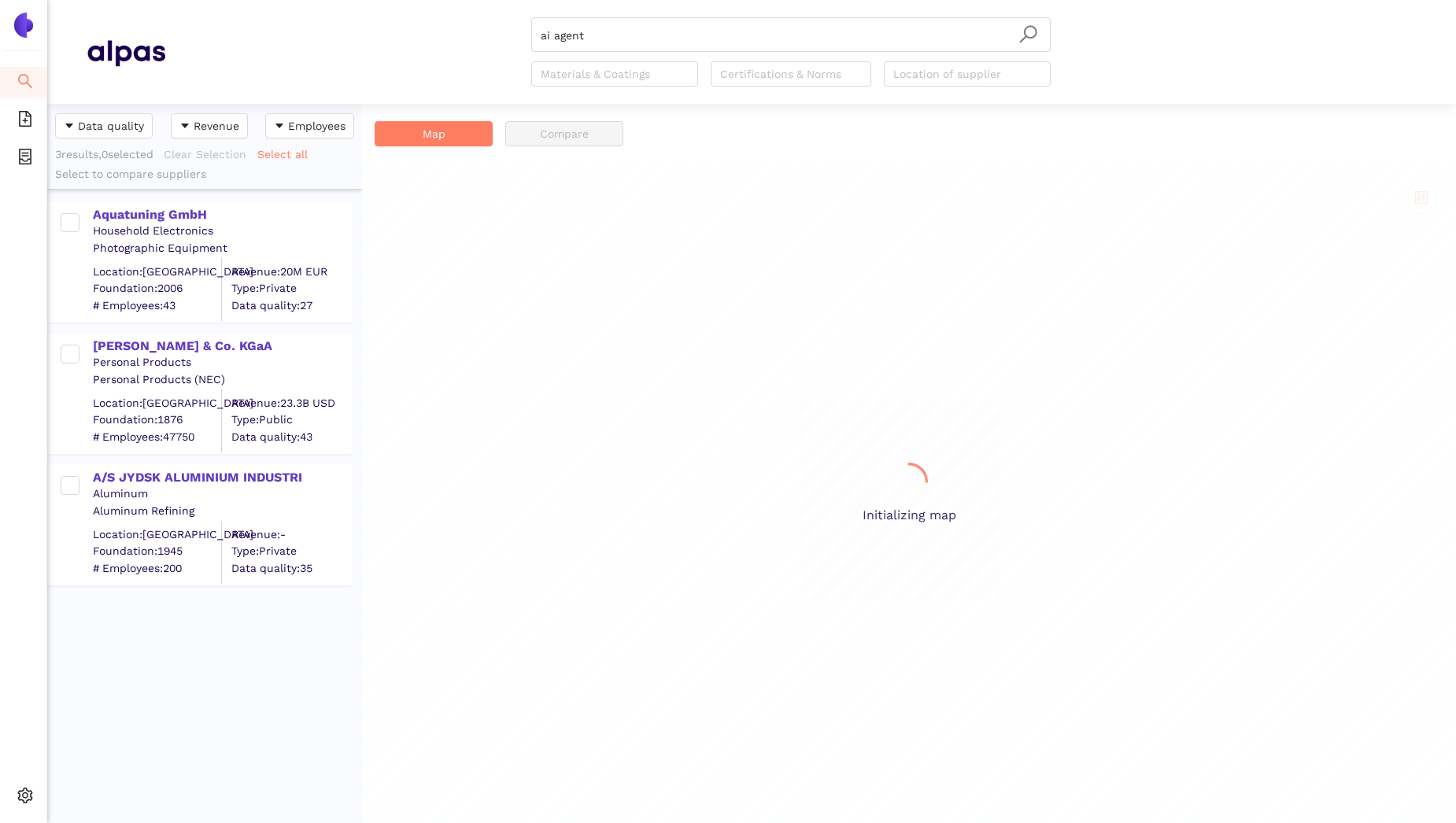
scroll to position [707, 303]
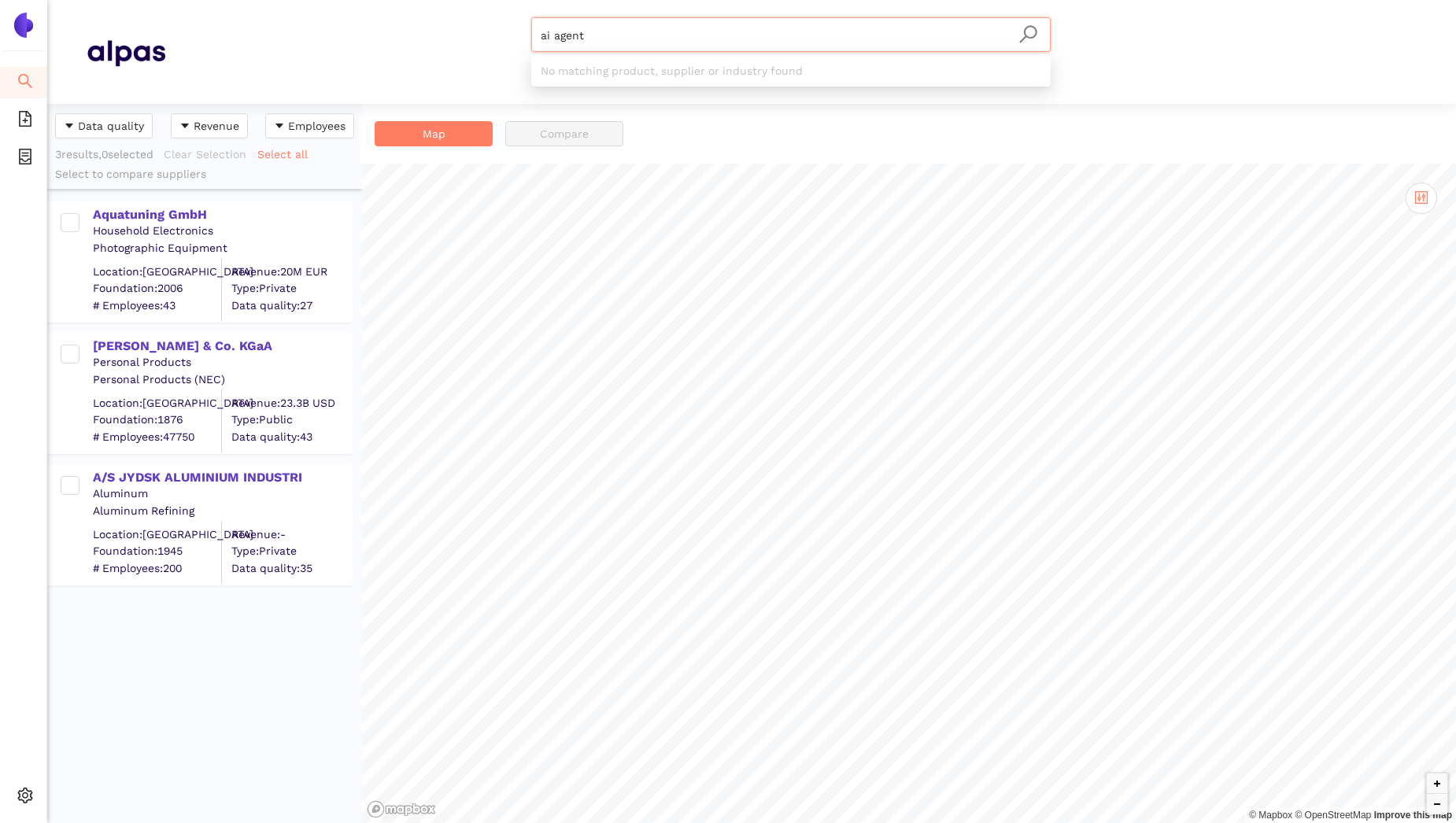
drag, startPoint x: 602, startPoint y: 42, endPoint x: 509, endPoint y: 30, distance: 93.8
click at [509, 30] on div "ai agent Materials & Coatings Certifications & Norms Location of supplier" at bounding box center [791, 51] width 1251 height 69
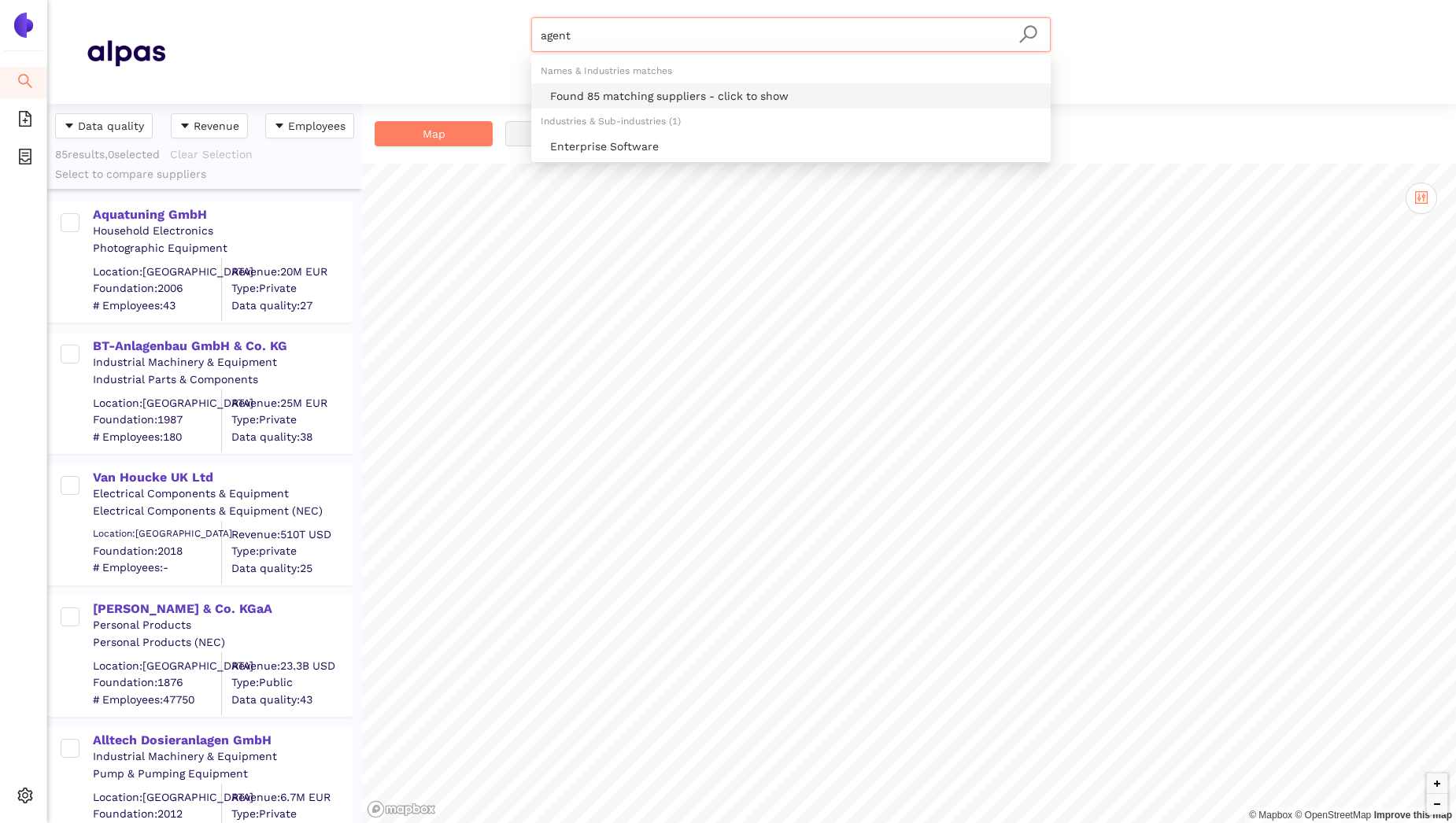
drag, startPoint x: 607, startPoint y: 32, endPoint x: 489, endPoint y: 33, distance: 118.0
click at [489, 33] on div "agent Materials & Coatings Certifications & Norms Location of supplier" at bounding box center [791, 51] width 1251 height 69
type input "agent"
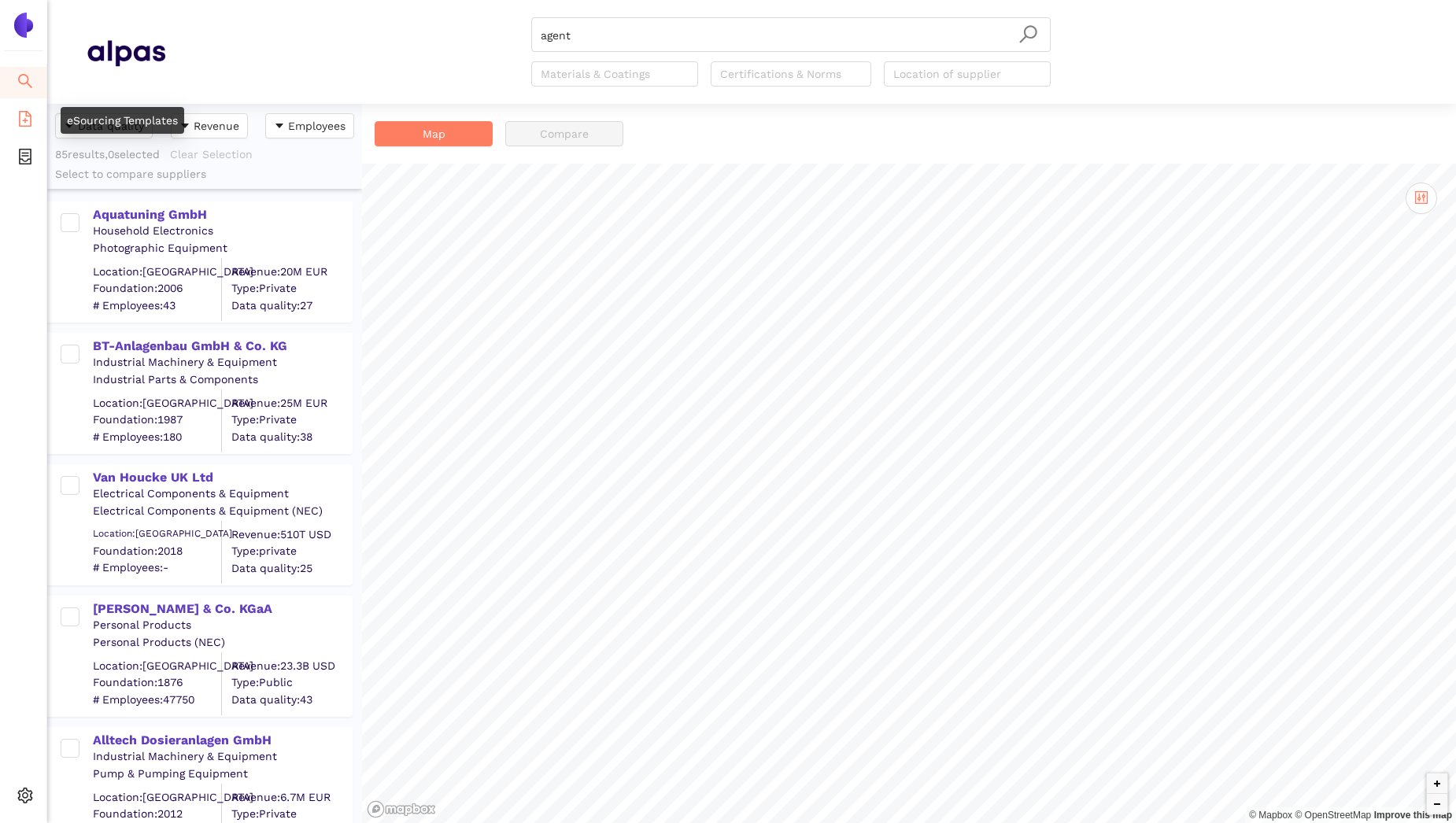
click at [21, 121] on icon "file-add" at bounding box center [24, 118] width 15 height 15
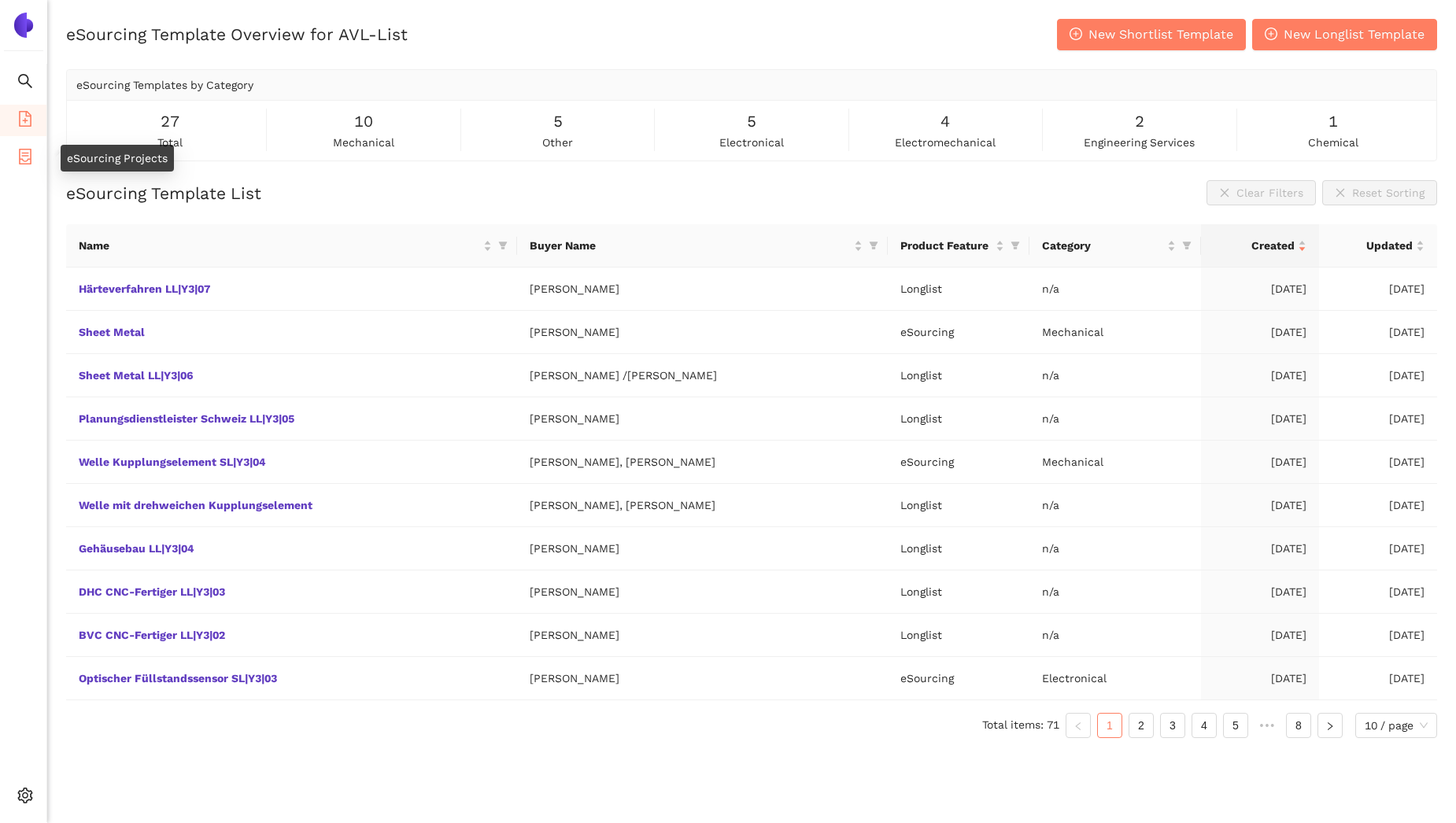
click at [18, 155] on icon "container" at bounding box center [24, 156] width 15 height 15
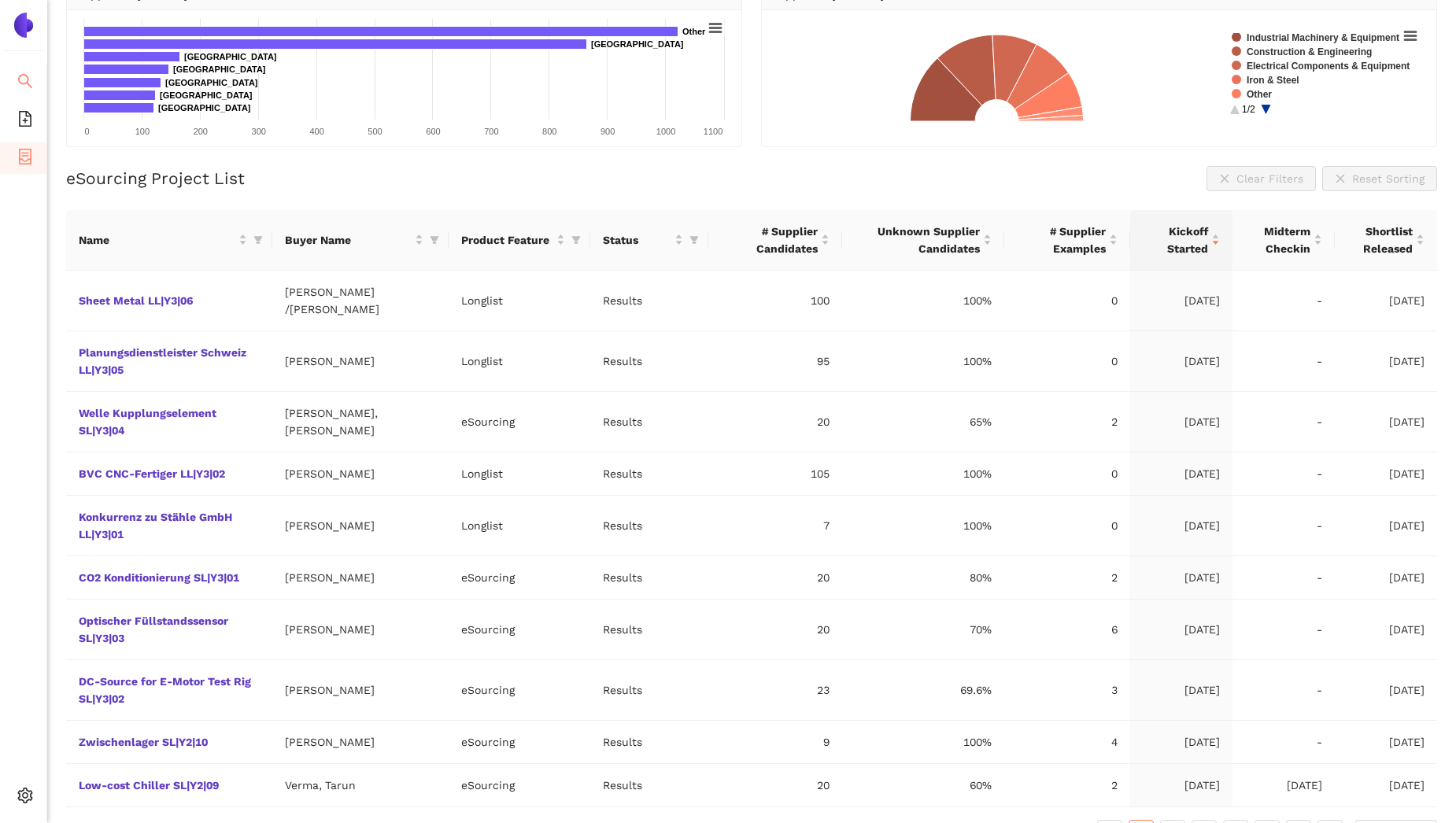
scroll to position [228, 0]
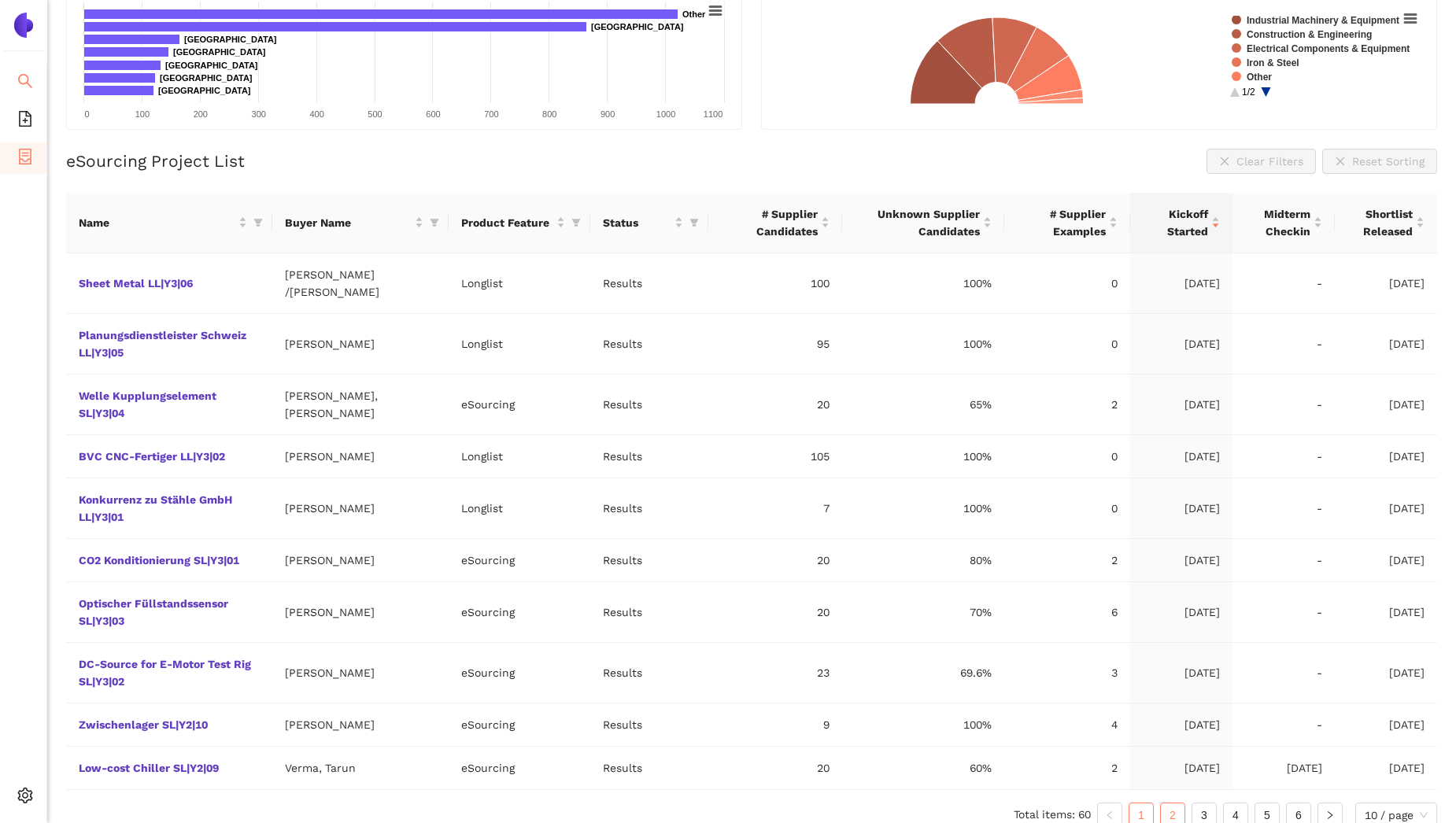
click at [1171, 803] on link "2" at bounding box center [1172, 815] width 24 height 24
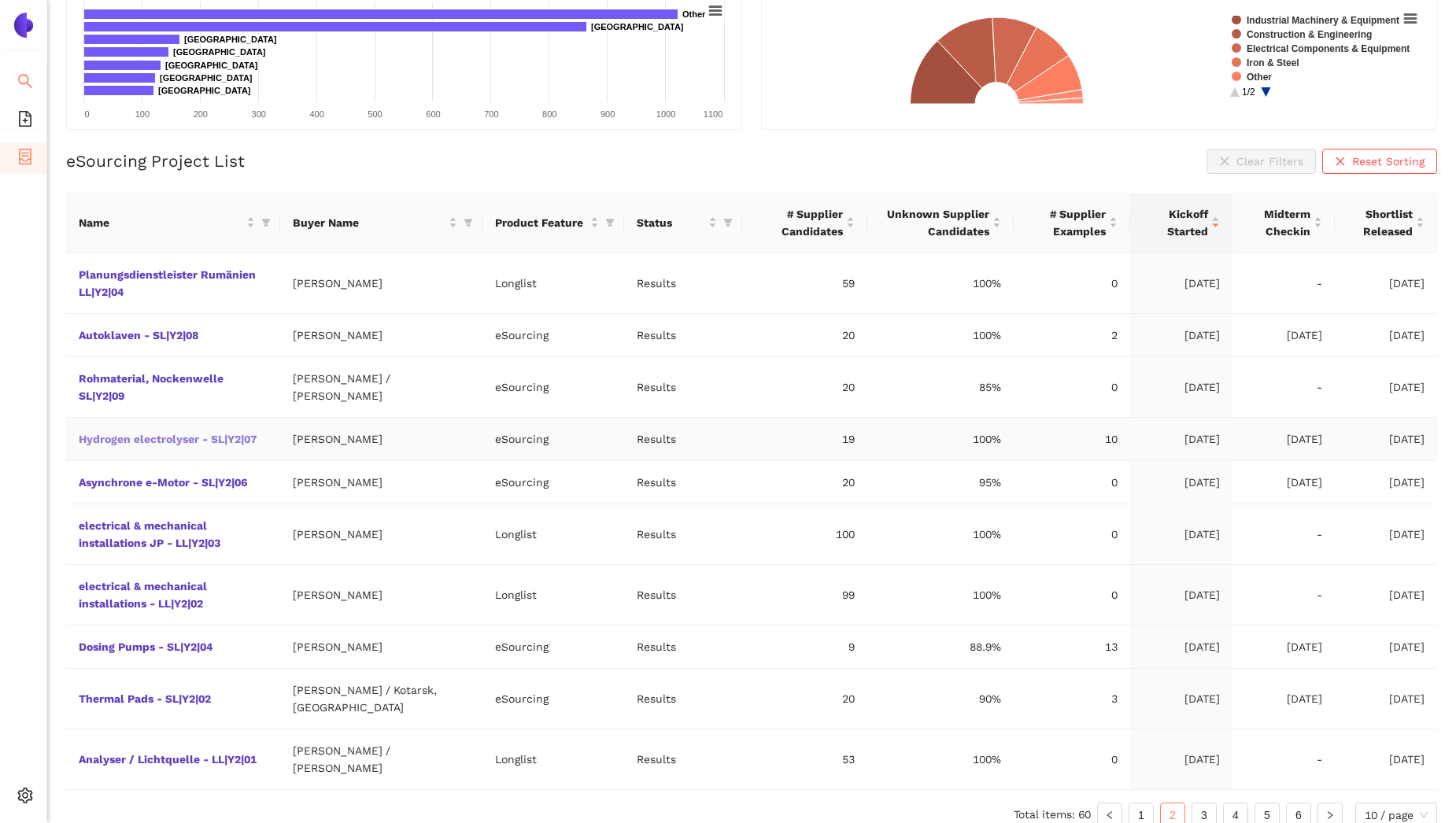
click at [0, 0] on link "Hydrogen electrolyser - SL|Y2|07" at bounding box center [0, 0] width 0 height 0
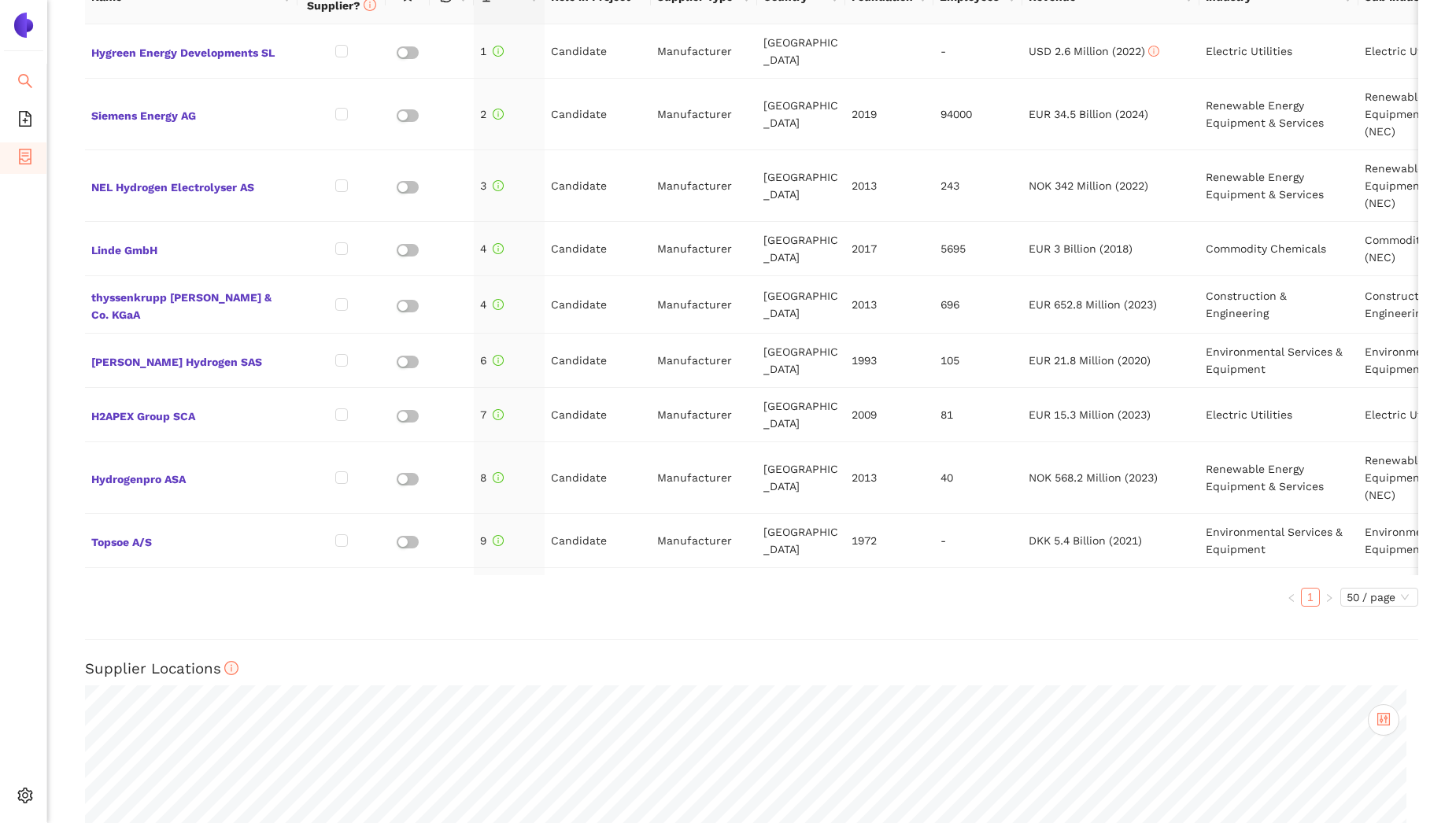
scroll to position [783, 0]
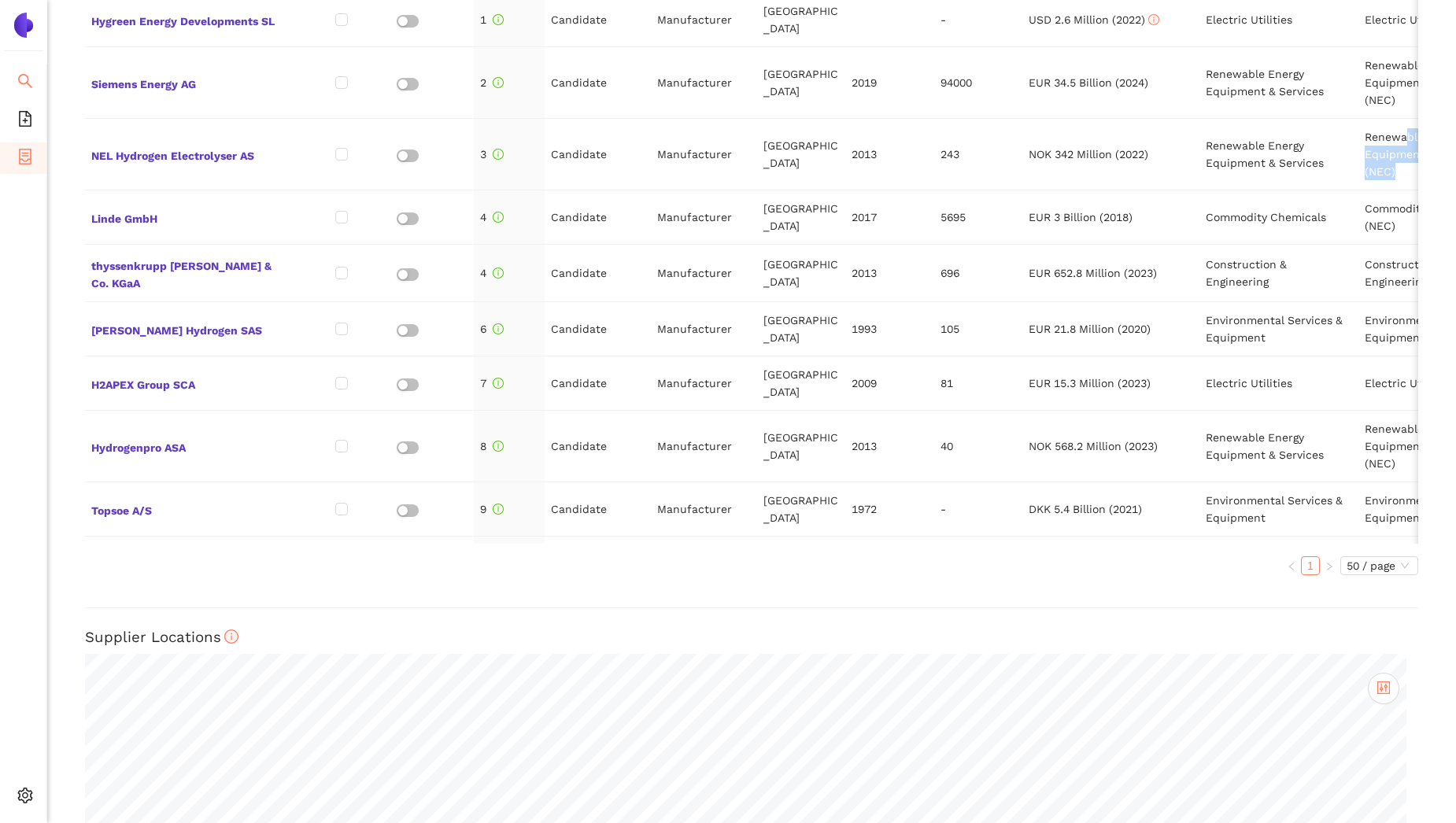
drag, startPoint x: 1406, startPoint y: 120, endPoint x: 1406, endPoint y: 165, distance: 45.0
click at [1406, 165] on div "Back eSourcing : Hydrogen electrolyser - SL|Y2|07 Project Timeline Entry Mask K…" at bounding box center [752, 412] width 1409 height 823
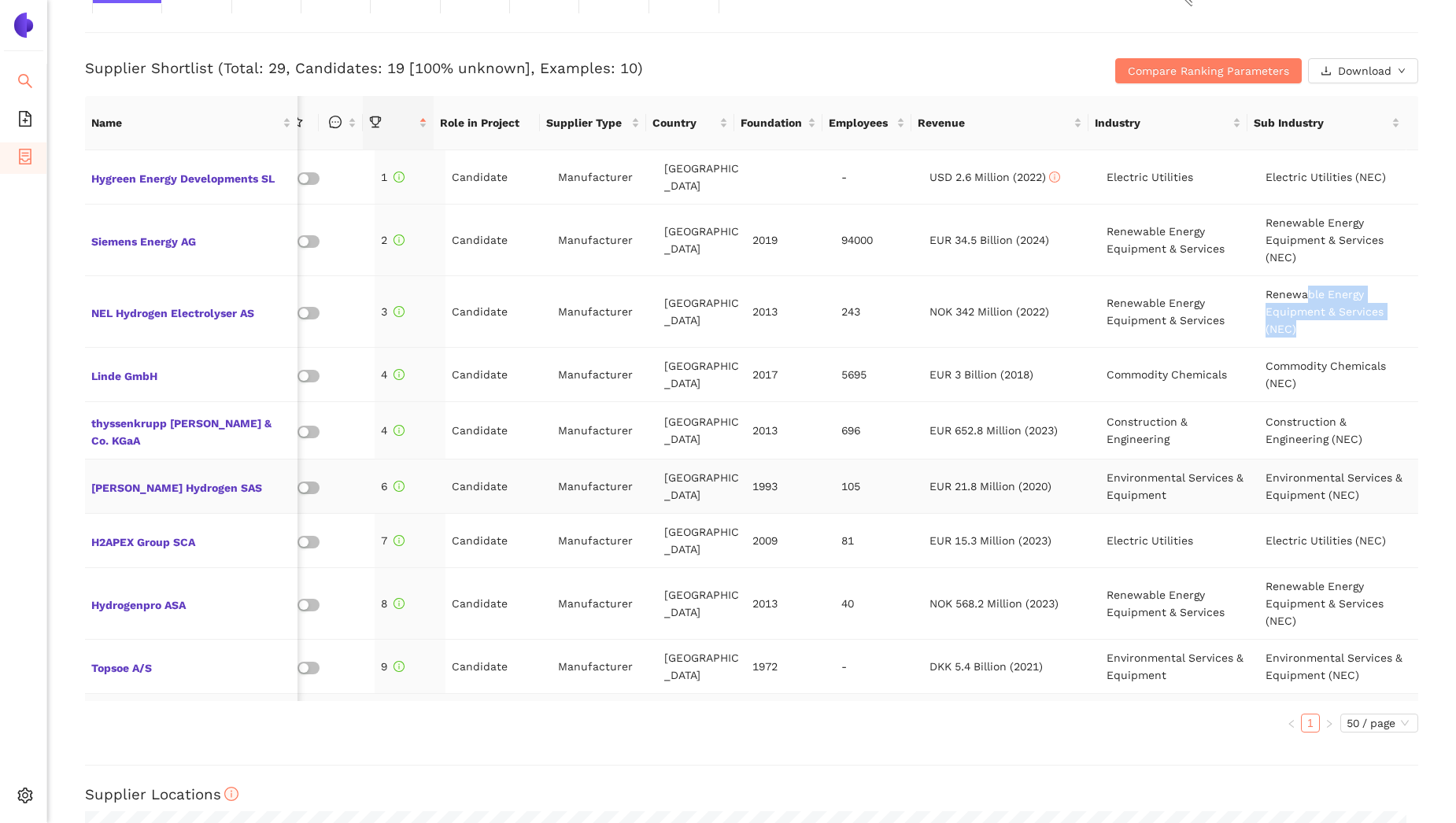
scroll to position [594, 0]
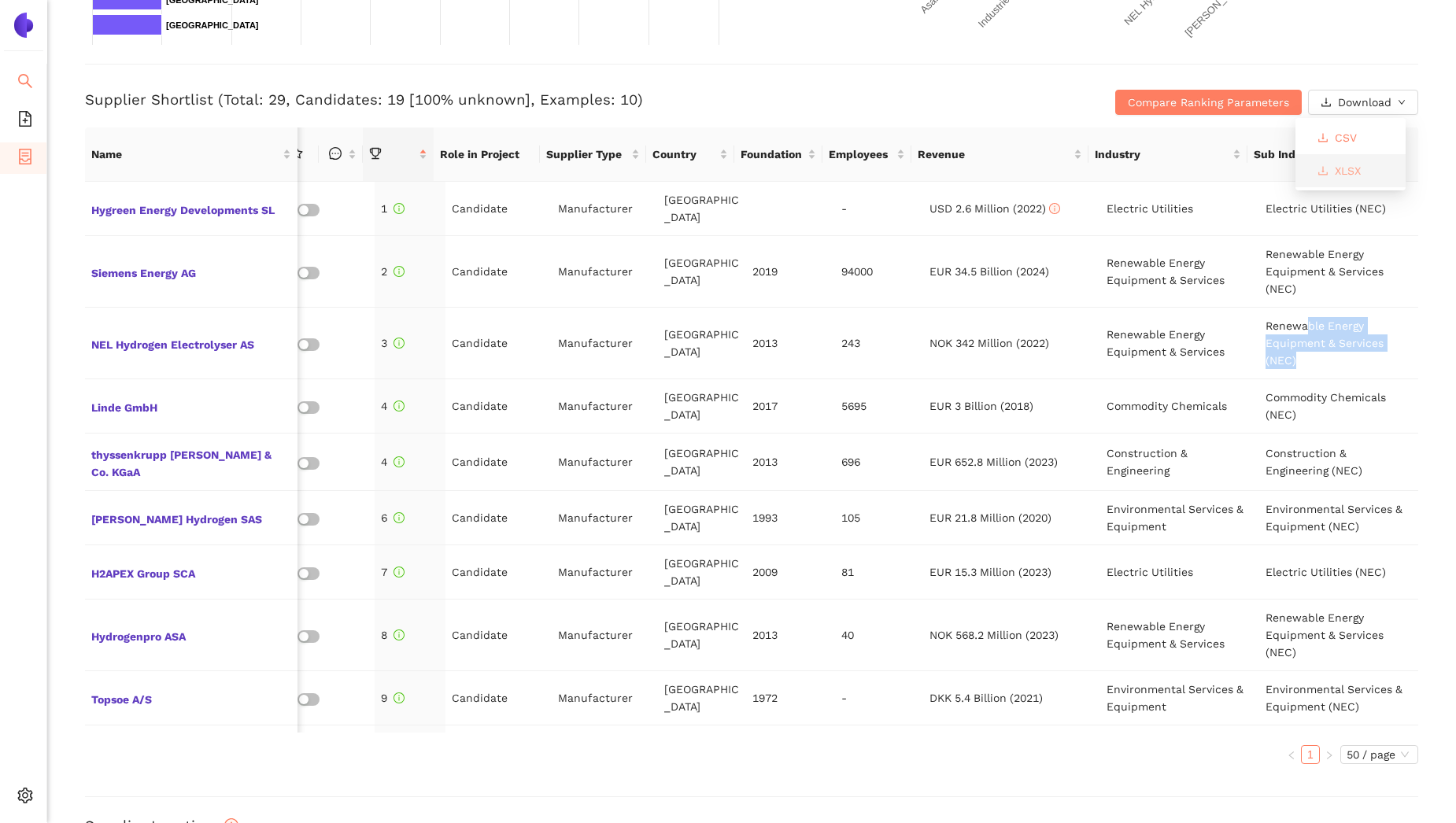
click at [1339, 169] on span "XLSX" at bounding box center [1348, 170] width 26 height 17
